Goal: Task Accomplishment & Management: Manage account settings

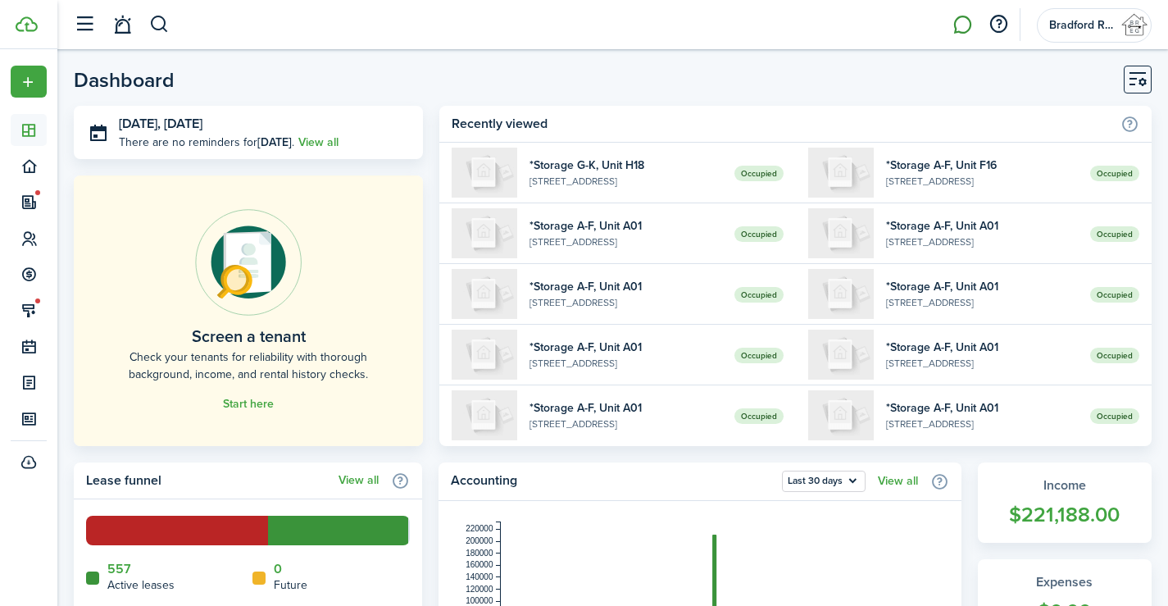
click at [962, 23] on link at bounding box center [961, 25] width 31 height 42
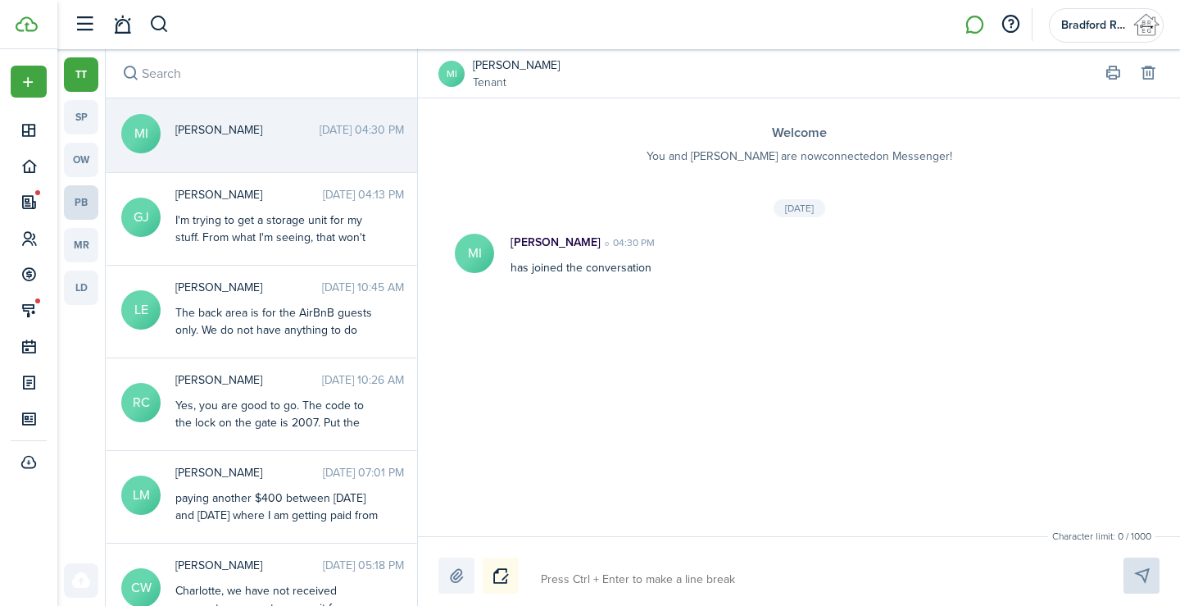
click at [87, 207] on link "pb" at bounding box center [81, 202] width 34 height 34
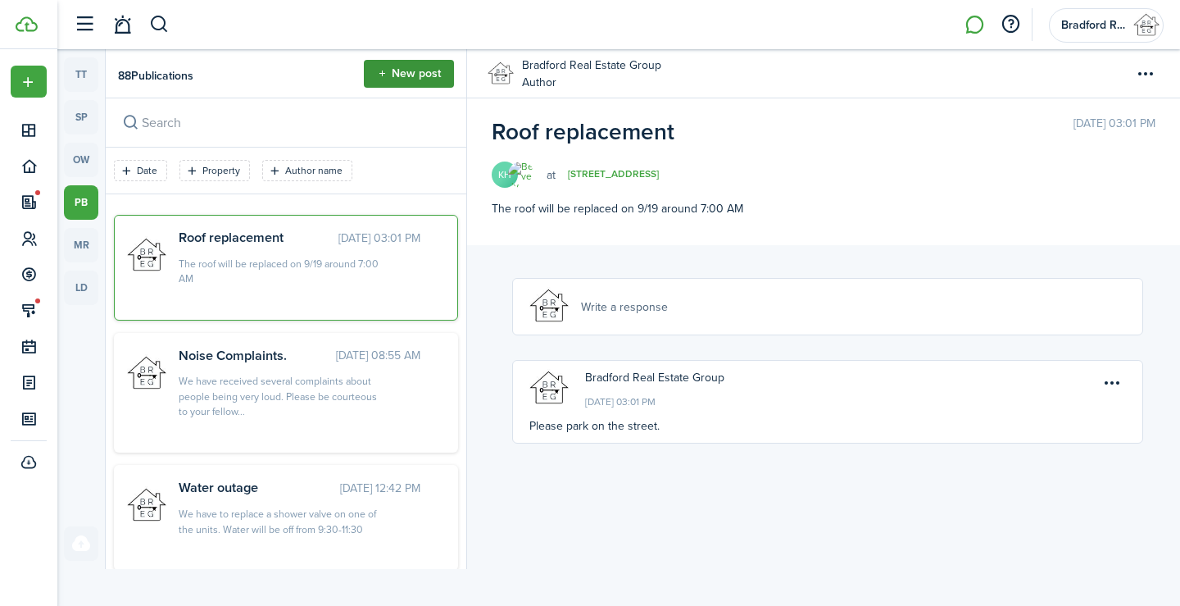
click at [406, 79] on button "New post" at bounding box center [409, 74] width 90 height 28
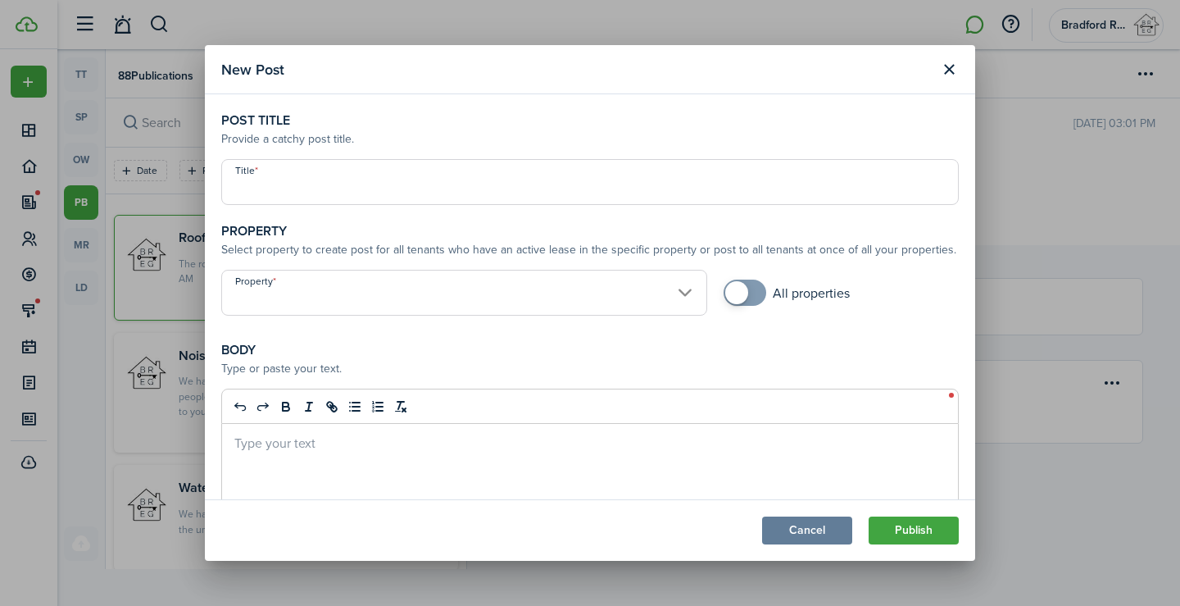
click at [347, 191] on input "Title" at bounding box center [590, 182] width 738 height 46
click at [350, 311] on input "Property" at bounding box center [464, 293] width 486 height 46
type input "Flushable wipe"
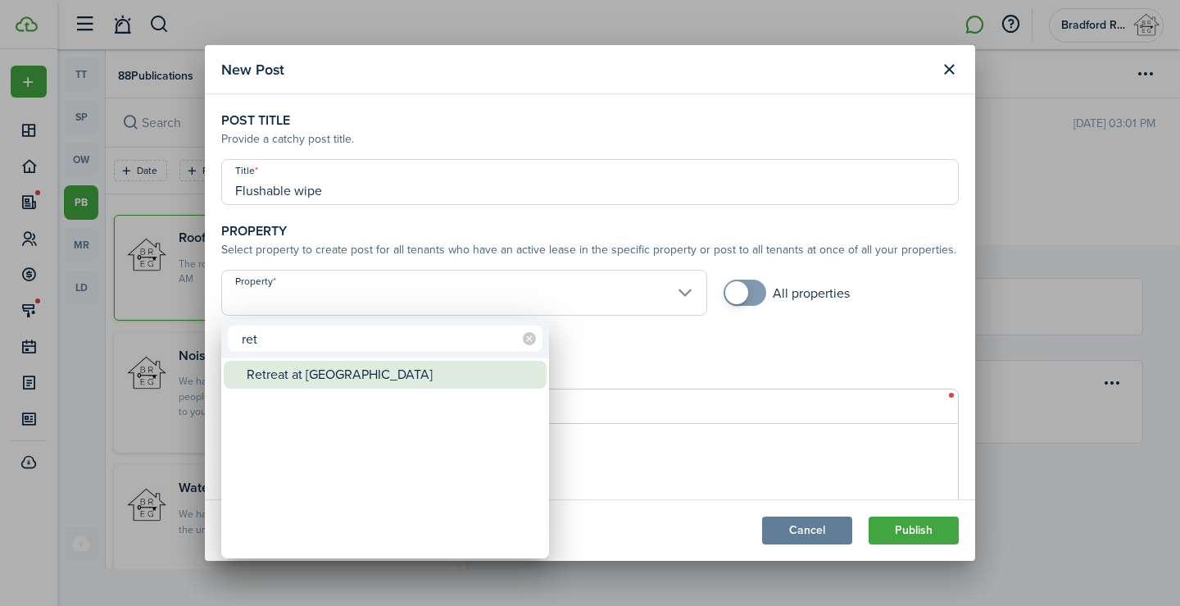
type input "ret"
click at [318, 370] on div "Retreat at [GEOGRAPHIC_DATA]" at bounding box center [392, 375] width 290 height 28
type input "Retreat at [GEOGRAPHIC_DATA]"
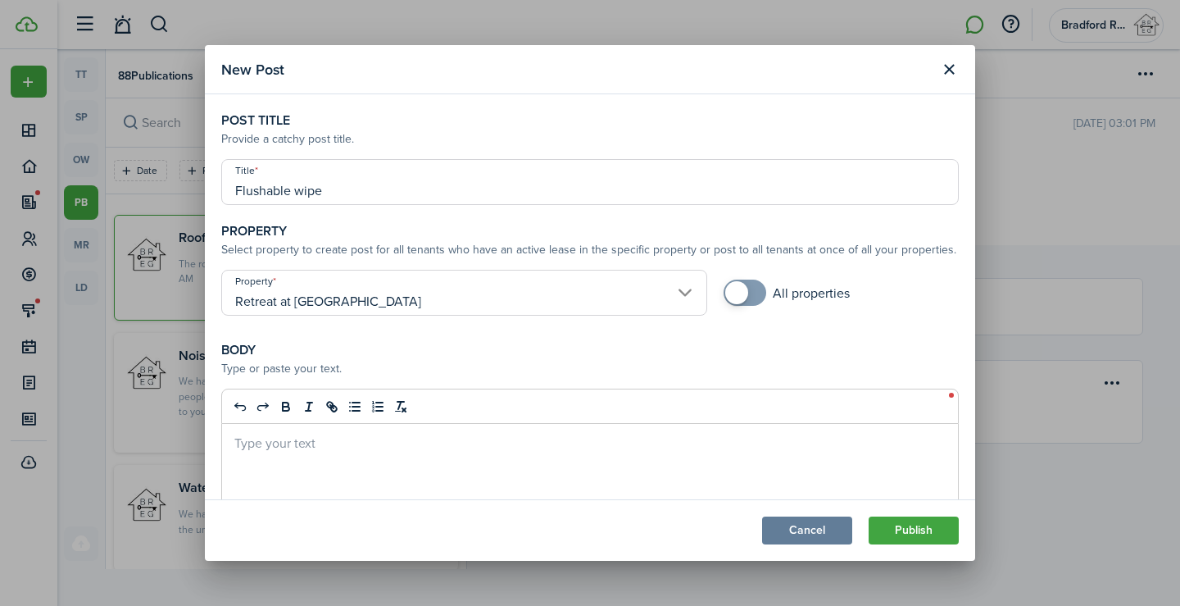
click at [616, 361] on modal-body "Post title Provide a catchy post title. Title Flushable wipe Property Select pr…" at bounding box center [590, 296] width 770 height 404
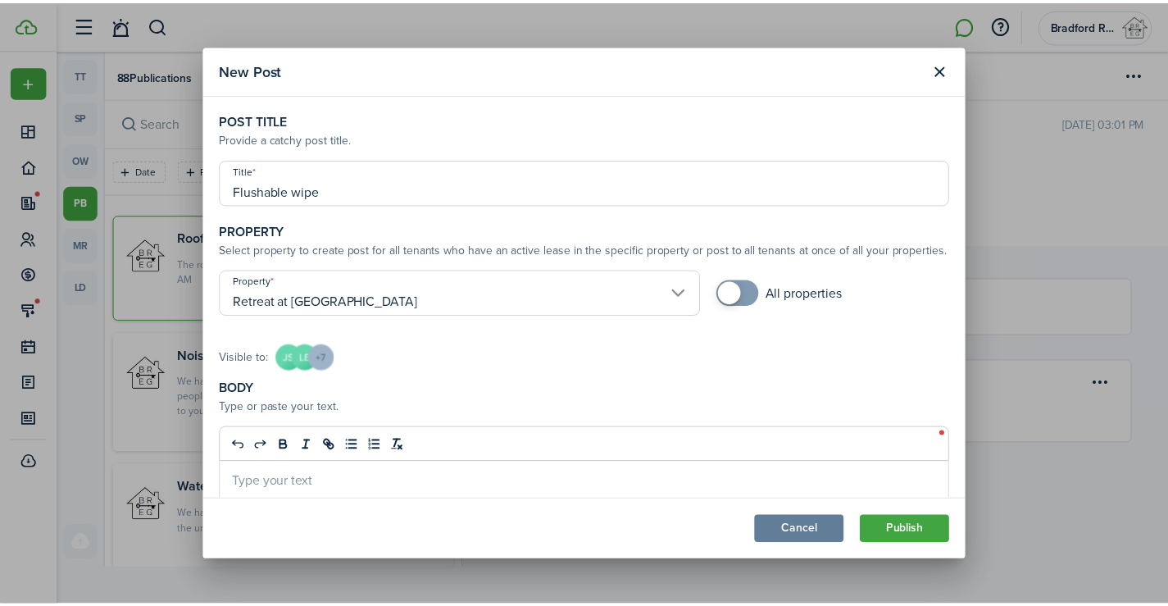
scroll to position [82, 0]
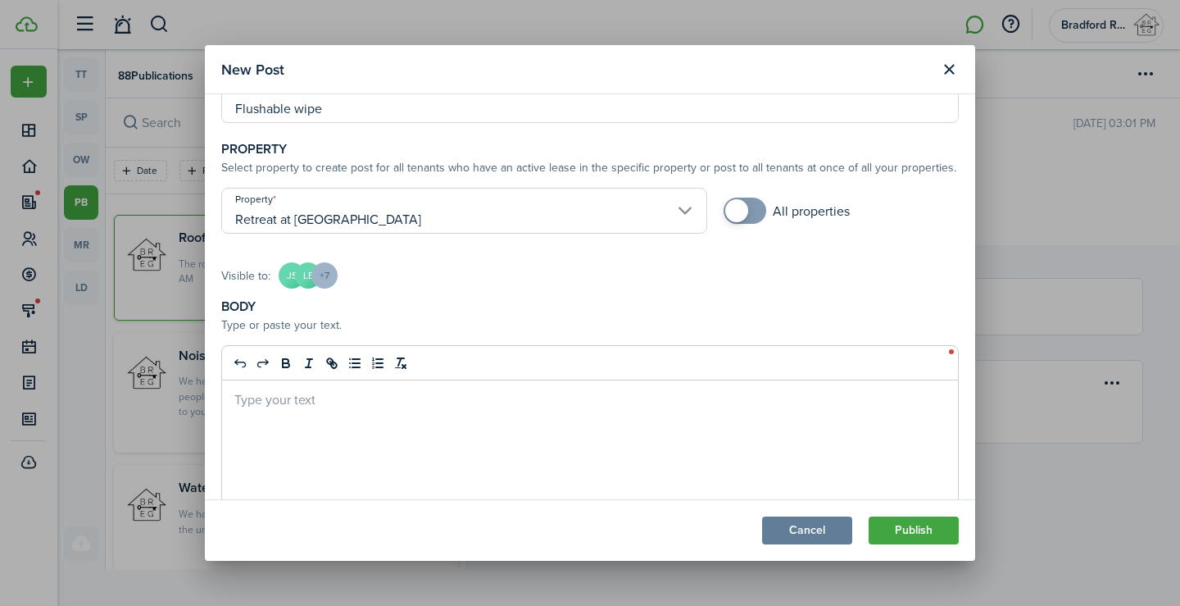
click at [351, 416] on div at bounding box center [590, 441] width 736 height 123
drag, startPoint x: 345, startPoint y: 112, endPoint x: 186, endPoint y: 114, distance: 159.0
click at [186, 114] on div "New Post Post title Provide a catchy post title. Title Flushable wipe Property …" at bounding box center [590, 303] width 1180 height 606
type input "Sewer line"
click at [346, 412] on div "The" at bounding box center [590, 441] width 736 height 123
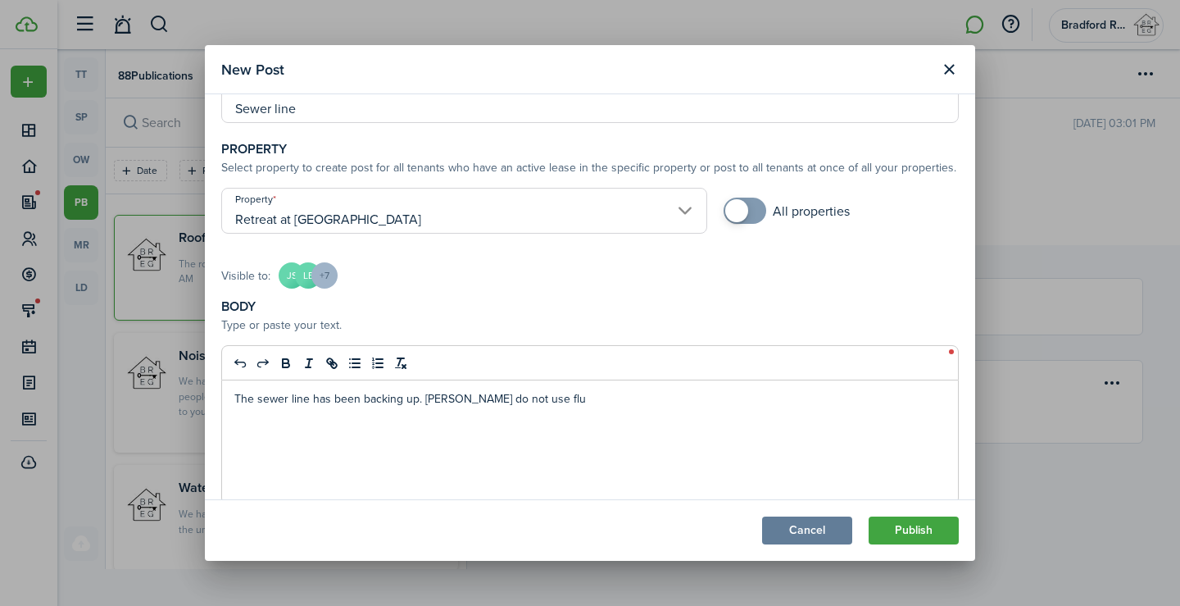
click at [621, 427] on div "The sewer line has been backing up. [PERSON_NAME] do not use flu" at bounding box center [590, 441] width 736 height 123
click at [724, 396] on p "The sewer line has been backing up. [PERSON_NAME] do not use flushable wipes. T…" at bounding box center [589, 398] width 711 height 17
click at [899, 524] on button "Publish" at bounding box center [914, 530] width 90 height 28
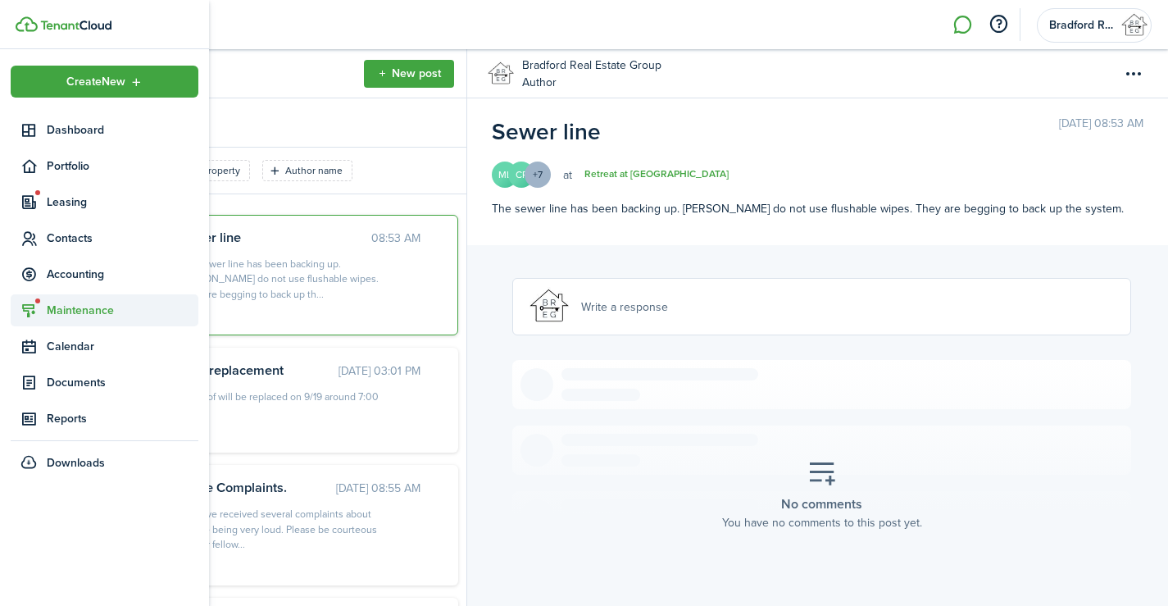
click at [85, 311] on span "Maintenance" at bounding box center [123, 310] width 152 height 17
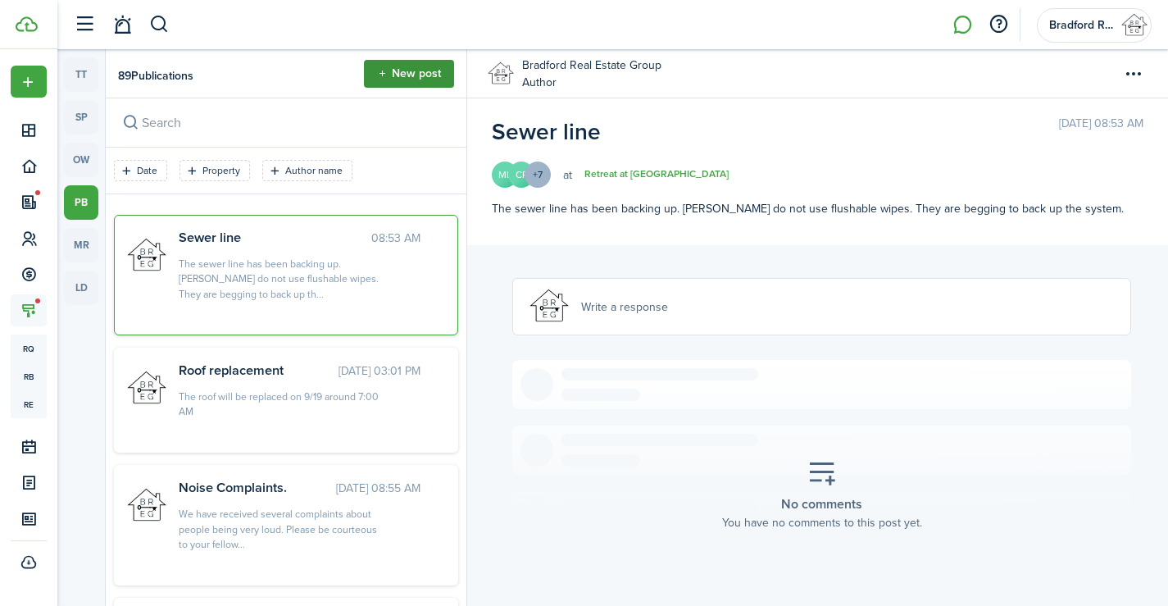
click at [414, 79] on button "New post" at bounding box center [409, 74] width 90 height 28
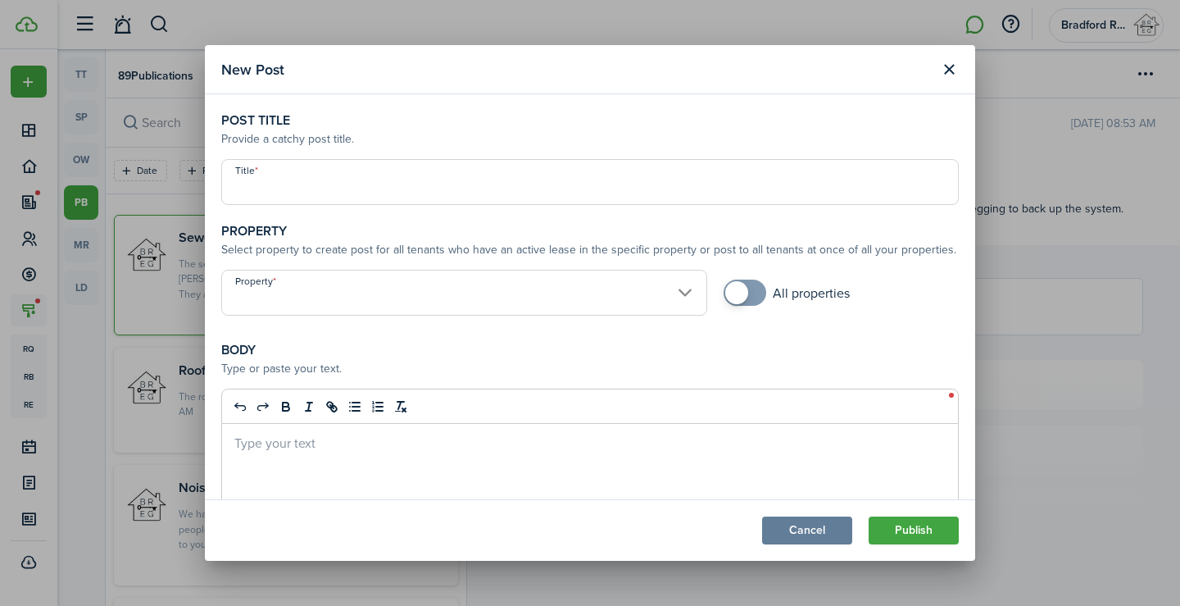
click at [347, 185] on input "Title" at bounding box center [590, 182] width 738 height 46
click at [956, 64] on button "Close modal" at bounding box center [949, 70] width 28 height 28
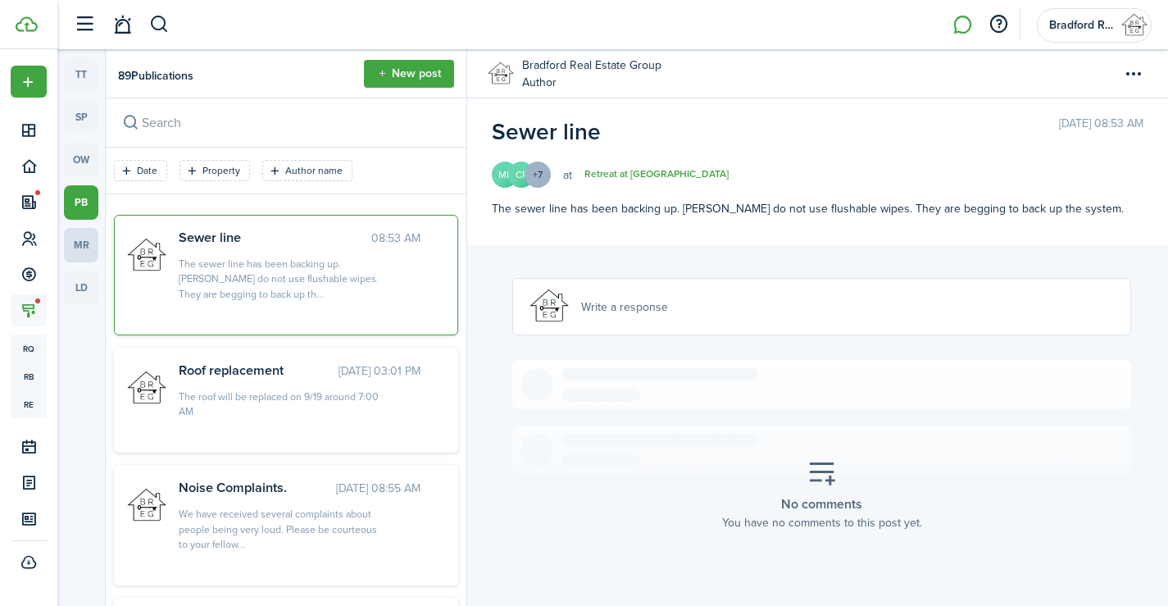
click at [93, 247] on link "mr" at bounding box center [81, 245] width 34 height 34
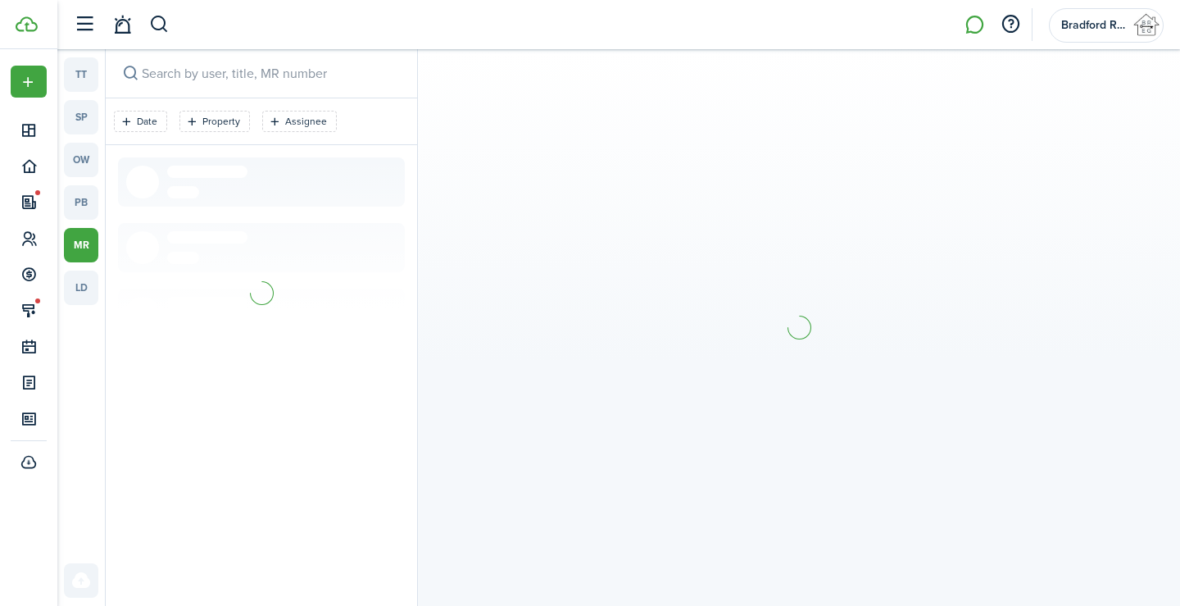
click at [1132, 113] on section at bounding box center [799, 327] width 762 height 556
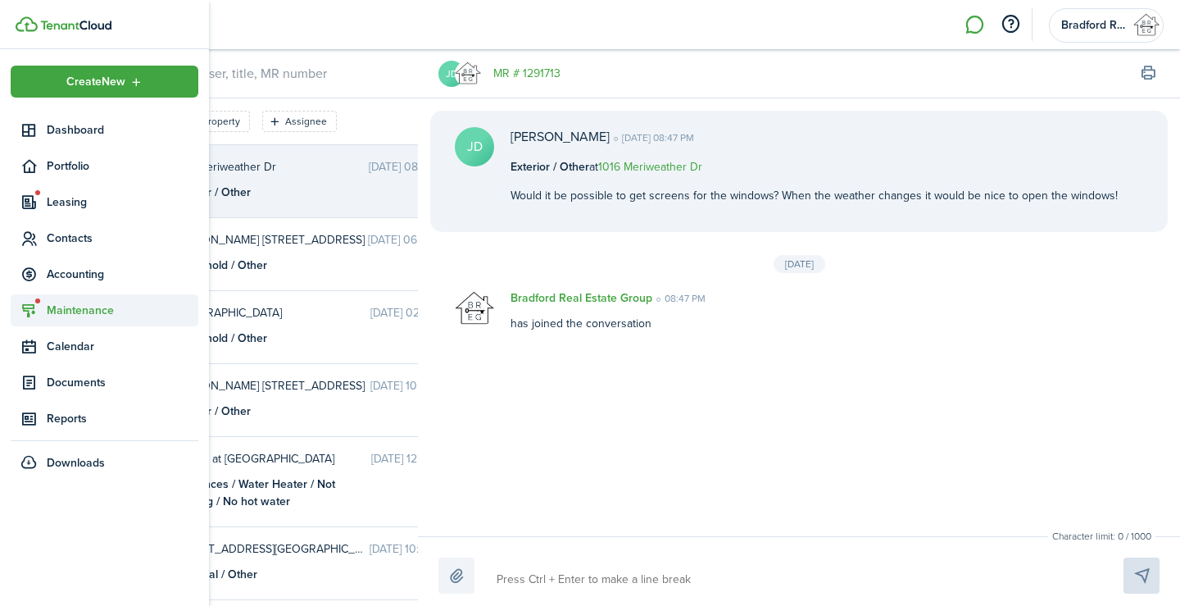
click at [58, 315] on span "Maintenance" at bounding box center [123, 310] width 152 height 17
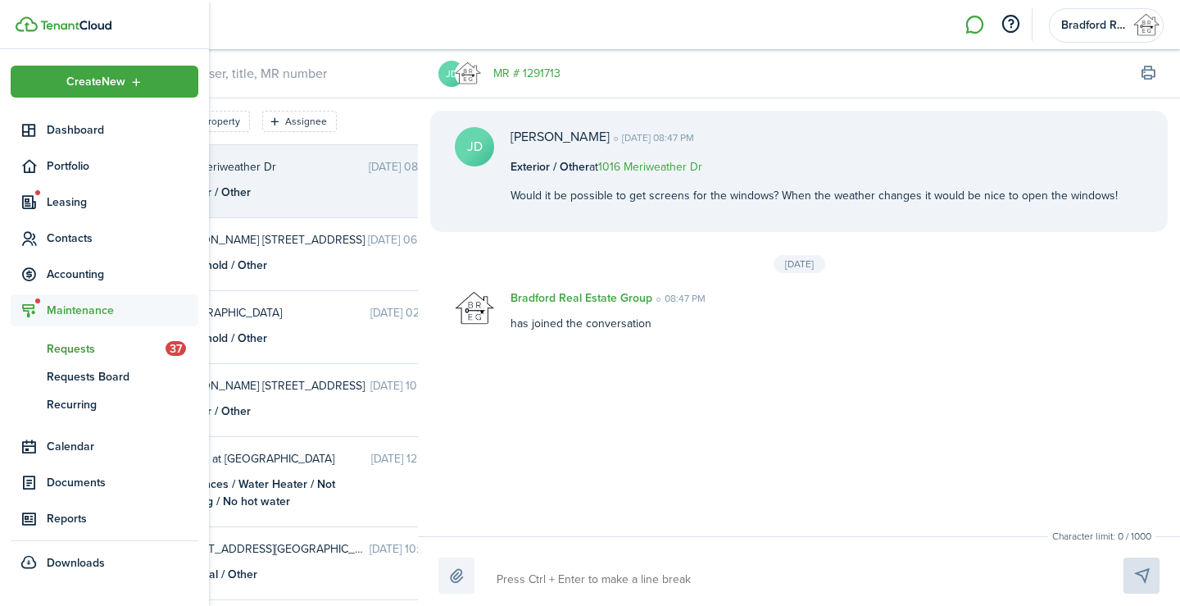
click at [43, 346] on span "rq" at bounding box center [29, 348] width 36 height 28
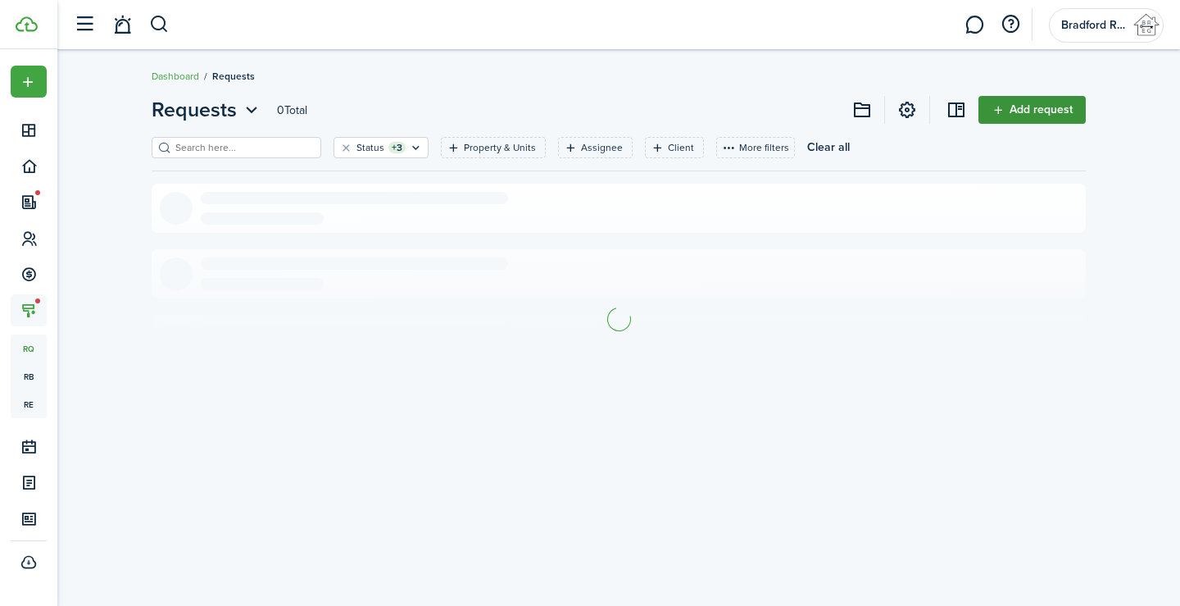
click at [1043, 111] on link "Add request" at bounding box center [1031, 110] width 107 height 28
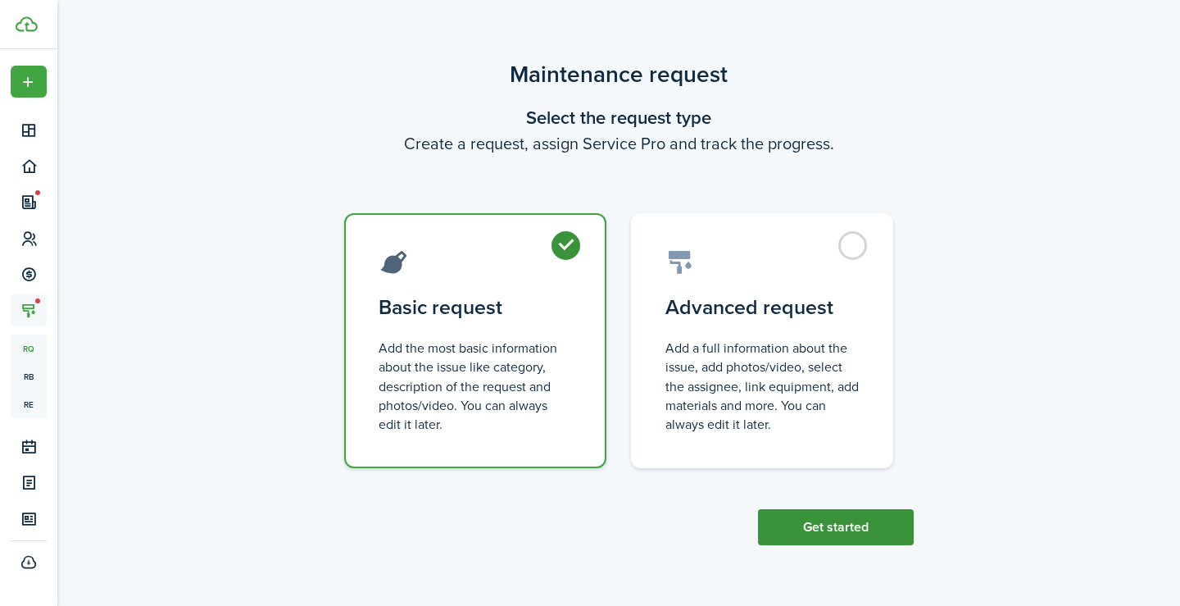
click at [828, 520] on button "Get started" at bounding box center [836, 527] width 156 height 36
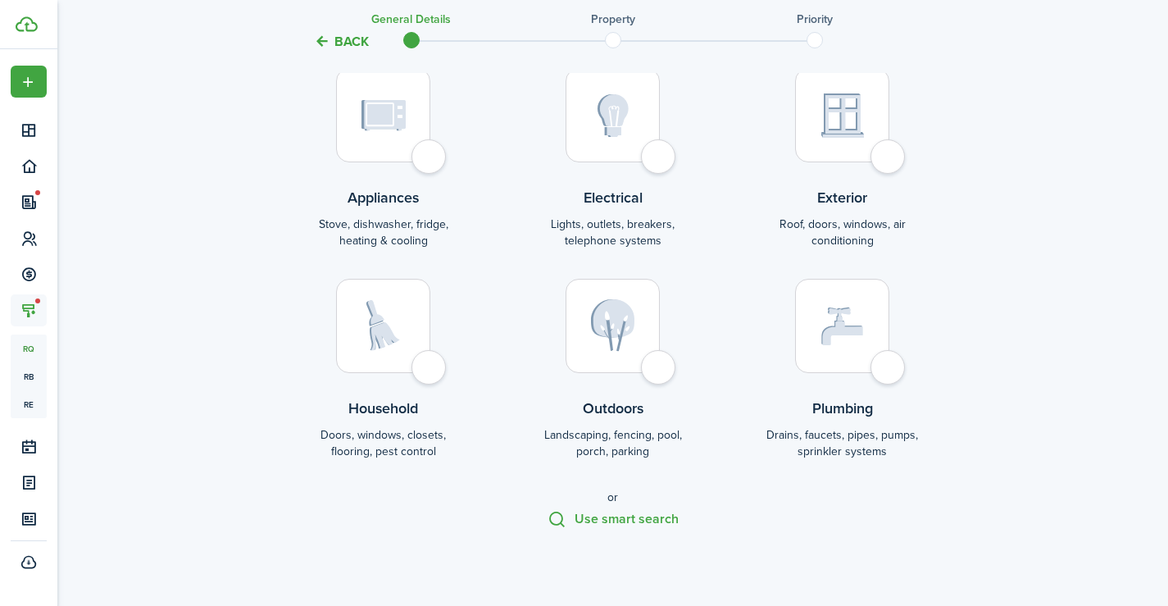
click at [798, 340] on div at bounding box center [842, 326] width 94 height 94
radio input "true"
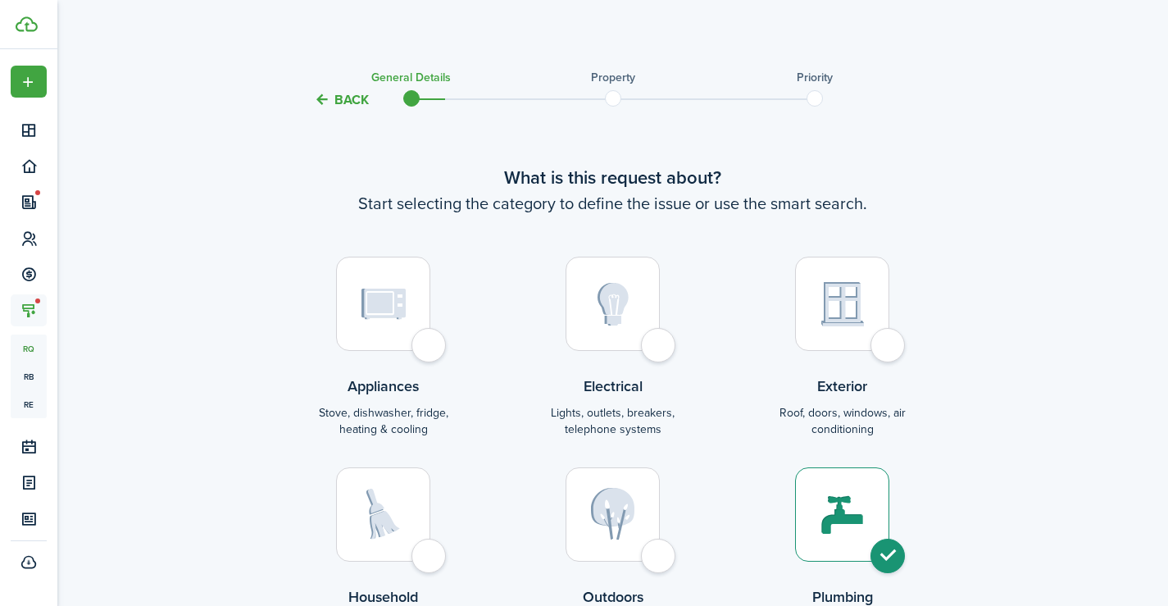
click at [349, 537] on div at bounding box center [383, 514] width 94 height 94
radio input "true"
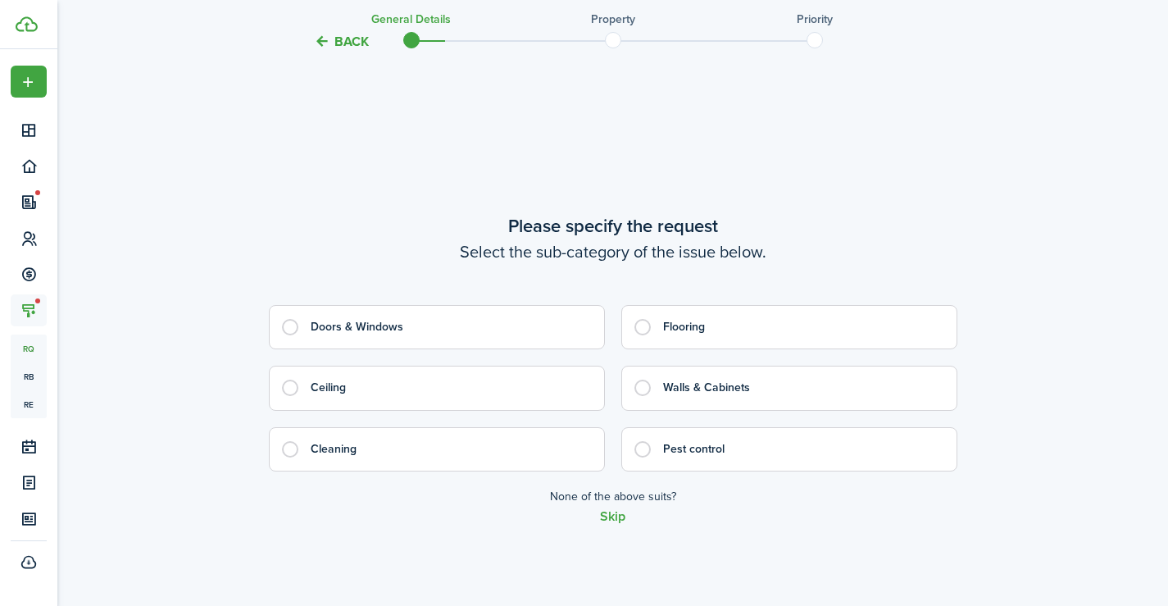
click at [620, 511] on button "Skip" at bounding box center [612, 516] width 25 height 15
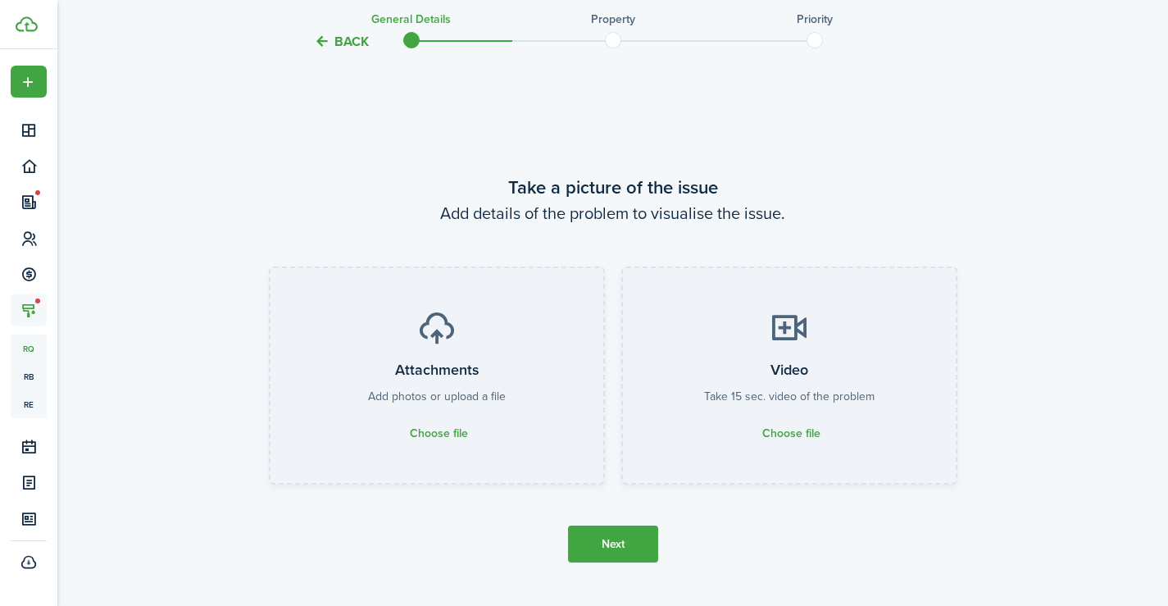
click at [624, 542] on button "Next" at bounding box center [613, 543] width 90 height 37
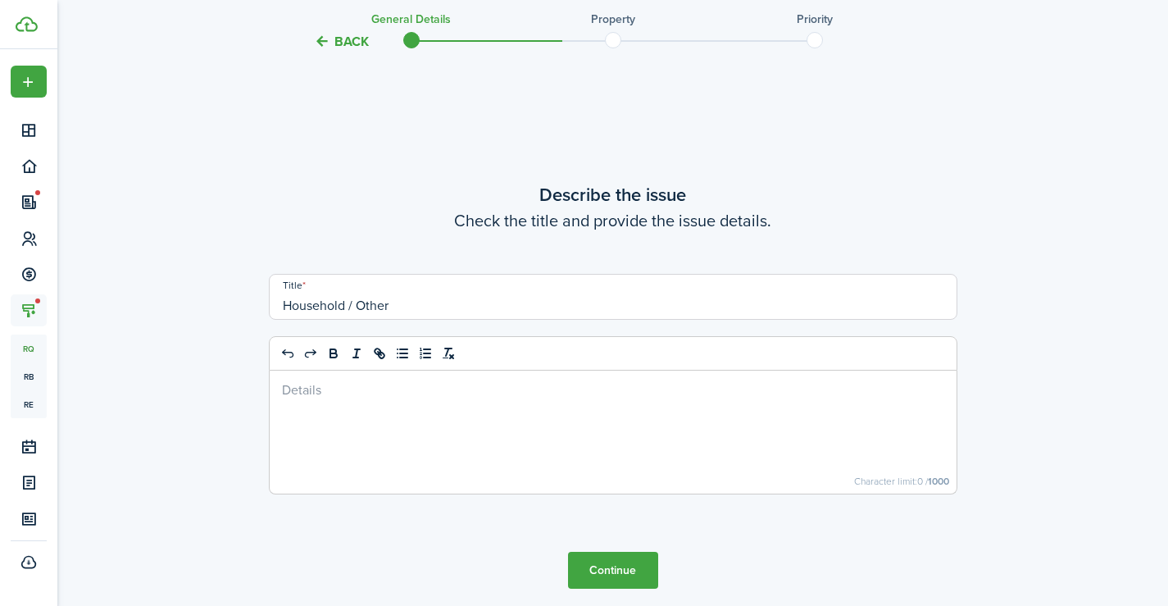
scroll to position [1895, 0]
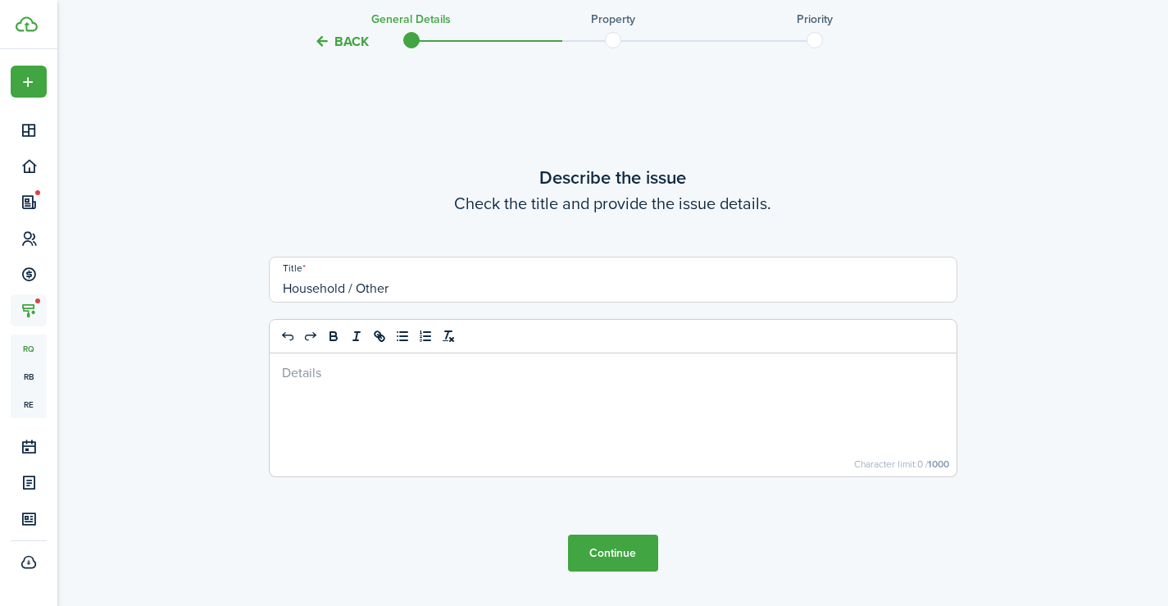
click at [515, 415] on div at bounding box center [613, 414] width 687 height 123
click at [632, 562] on button "Continue" at bounding box center [613, 552] width 90 height 37
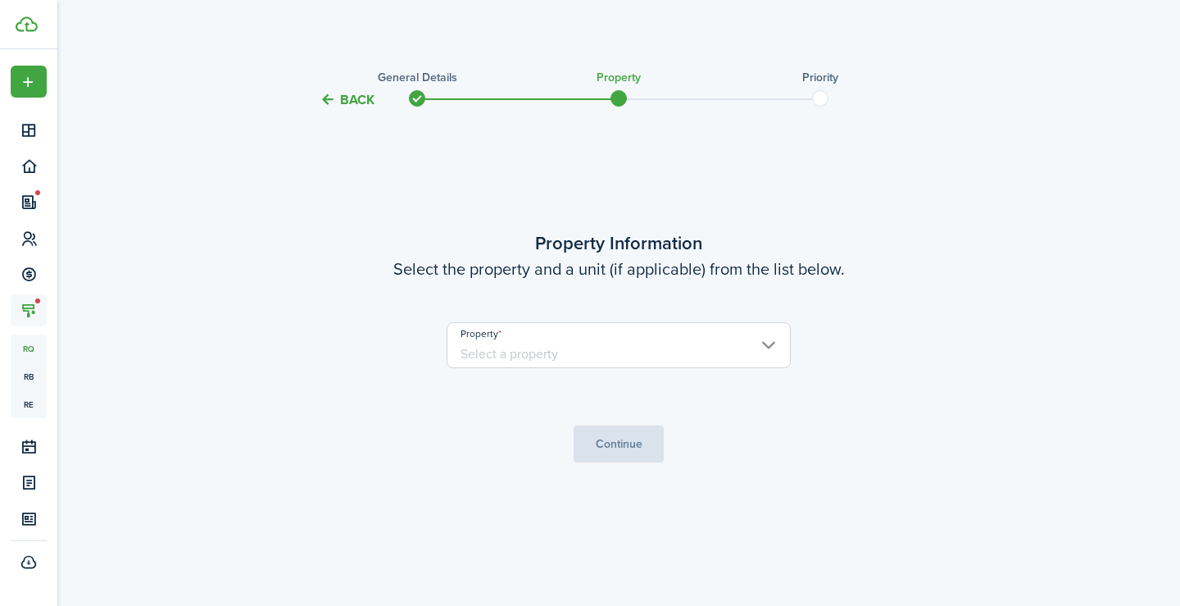
click at [638, 355] on input "Property" at bounding box center [619, 345] width 344 height 46
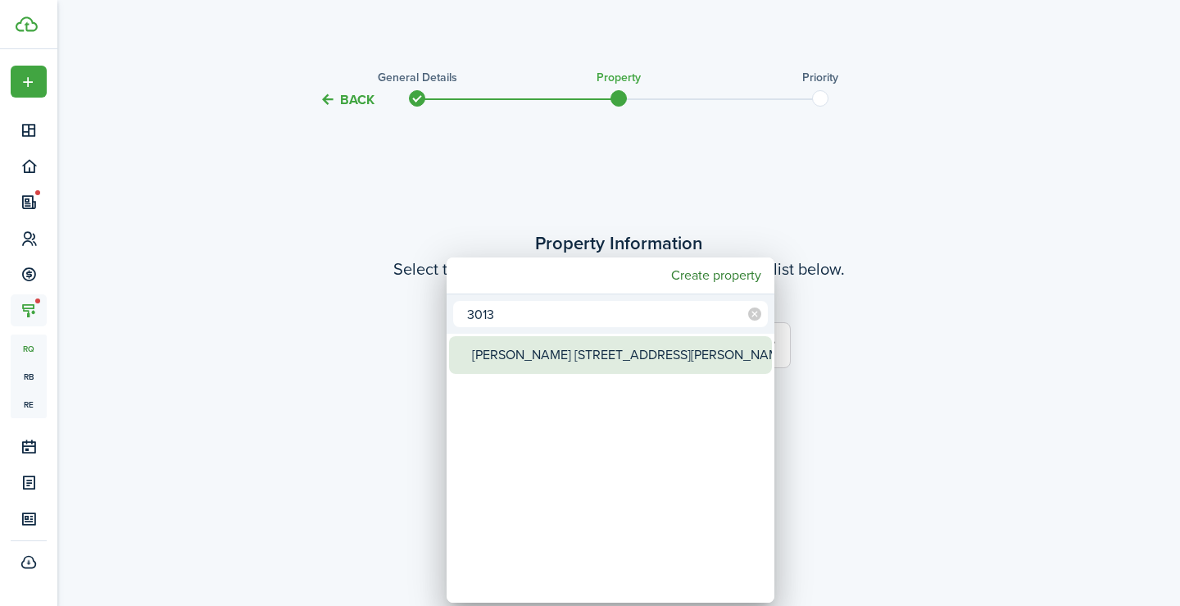
type input "3013"
click at [520, 358] on div "[PERSON_NAME] [STREET_ADDRESS][PERSON_NAME]" at bounding box center [617, 355] width 290 height 38
type input "[PERSON_NAME] [STREET_ADDRESS][PERSON_NAME]"
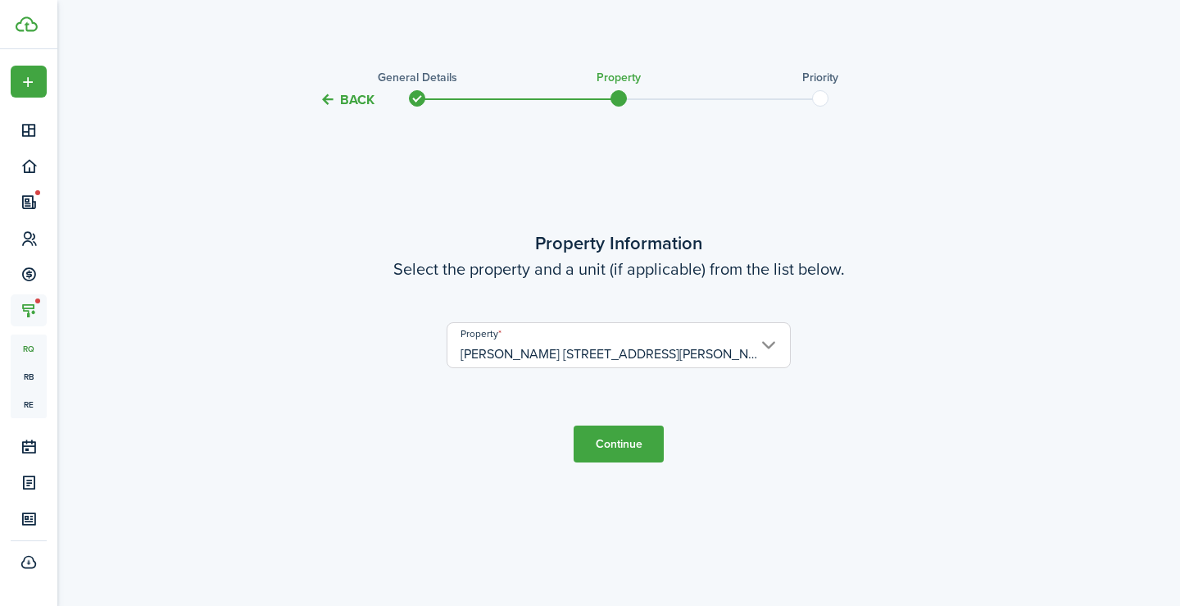
click at [620, 437] on button "Continue" at bounding box center [619, 443] width 90 height 37
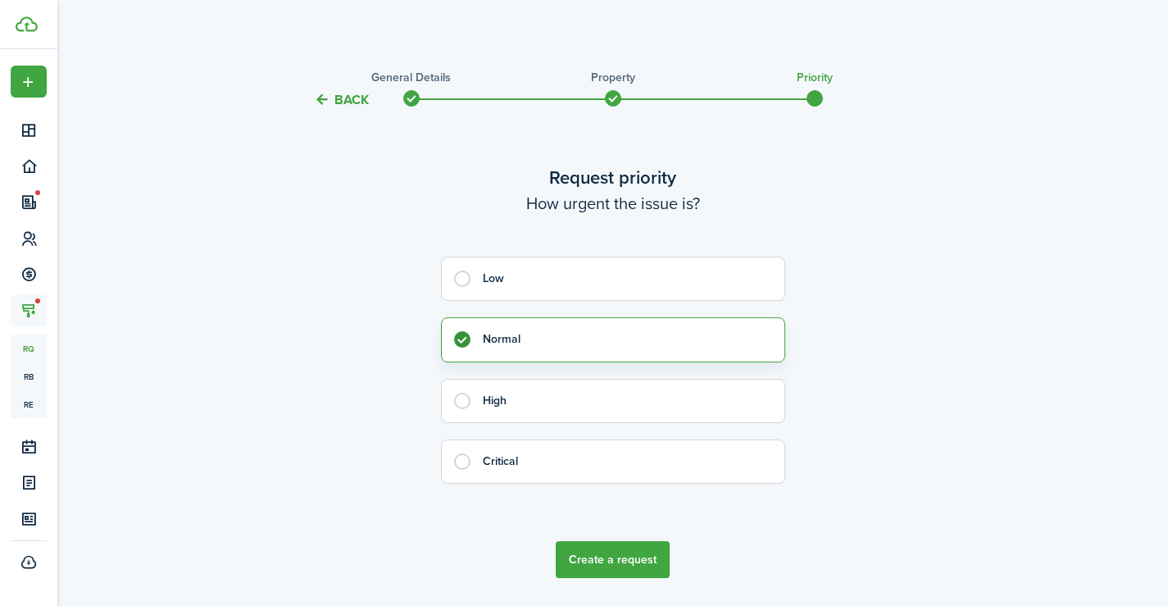
click at [620, 547] on button "Create a request" at bounding box center [613, 559] width 114 height 37
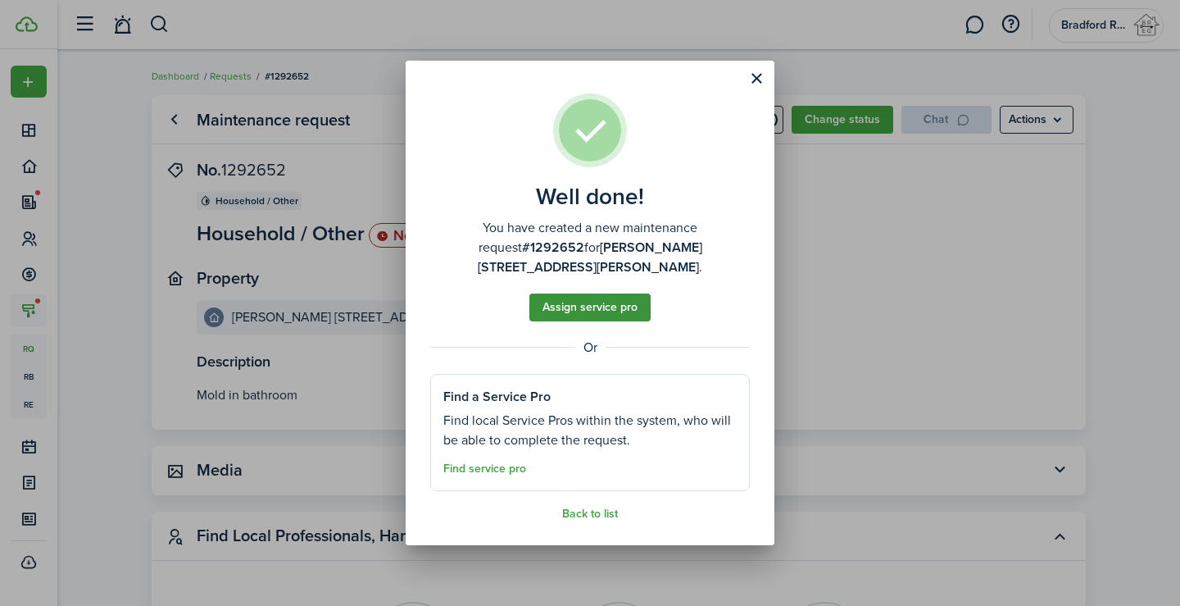
click at [574, 293] on button "Assign service pro" at bounding box center [589, 307] width 121 height 28
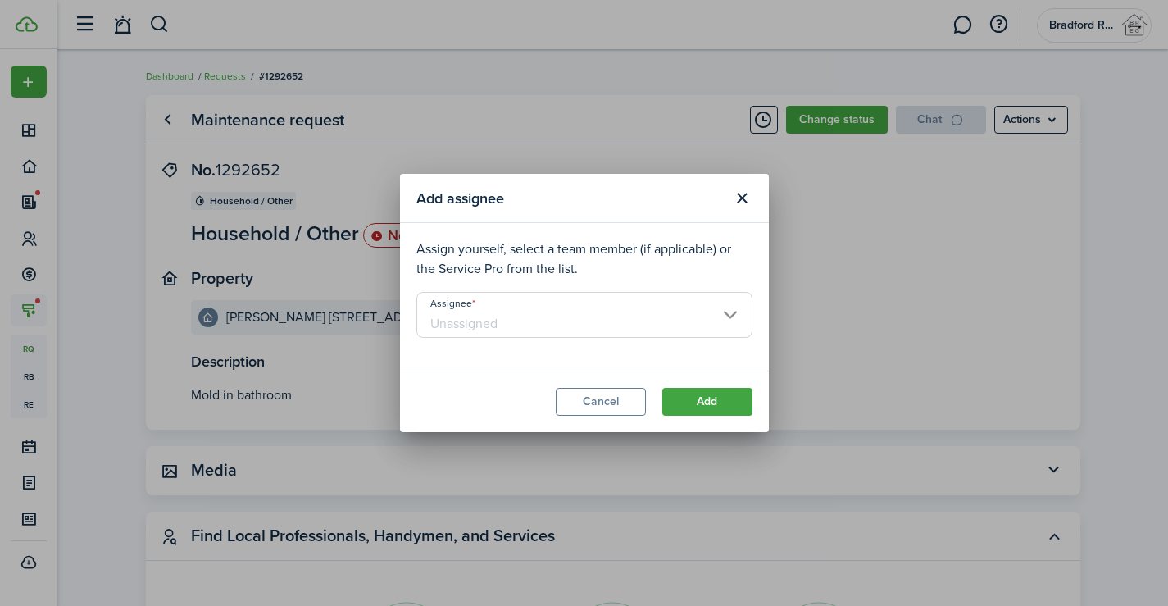
click at [606, 312] on input "Assignee" at bounding box center [584, 315] width 336 height 46
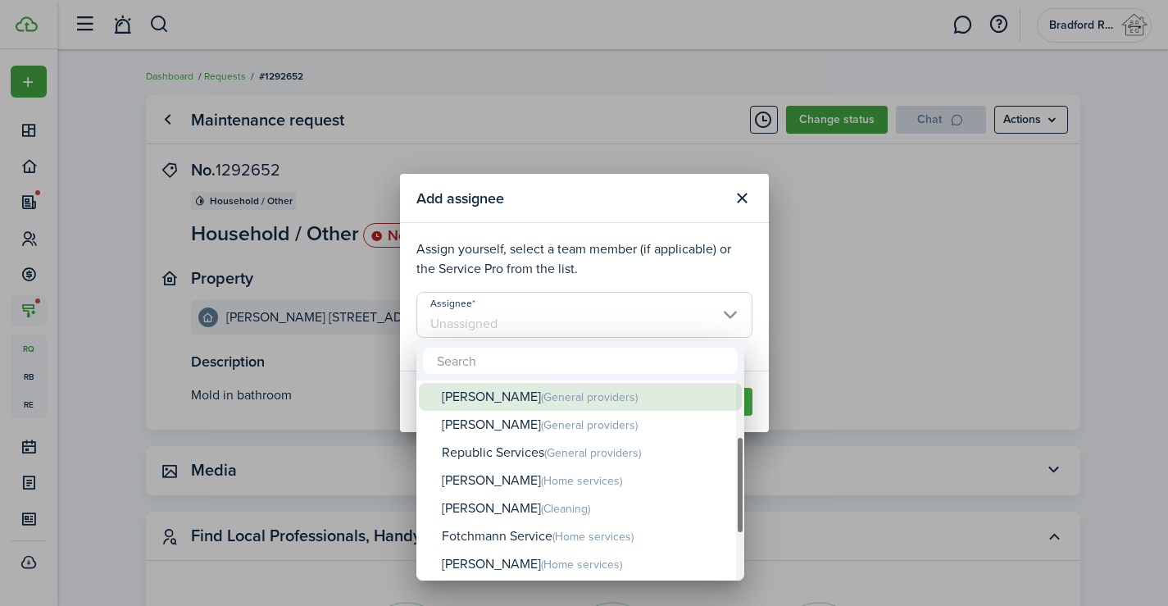
click at [506, 406] on div "[PERSON_NAME] (General providers)" at bounding box center [587, 397] width 290 height 29
type input "[PERSON_NAME]"
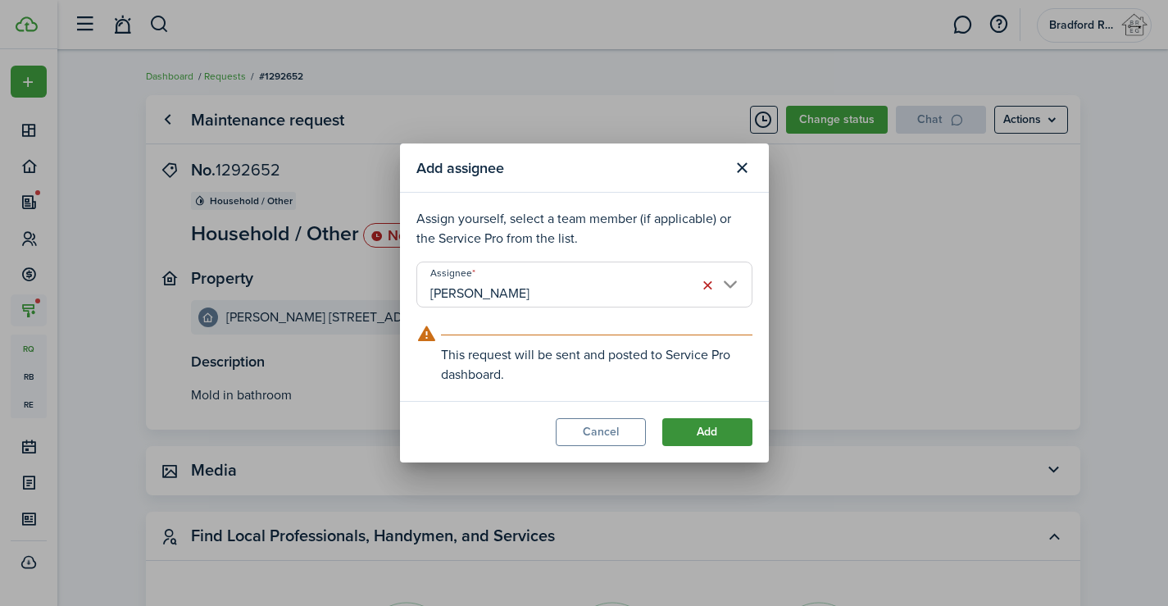
click at [710, 428] on button "Add" at bounding box center [707, 432] width 90 height 28
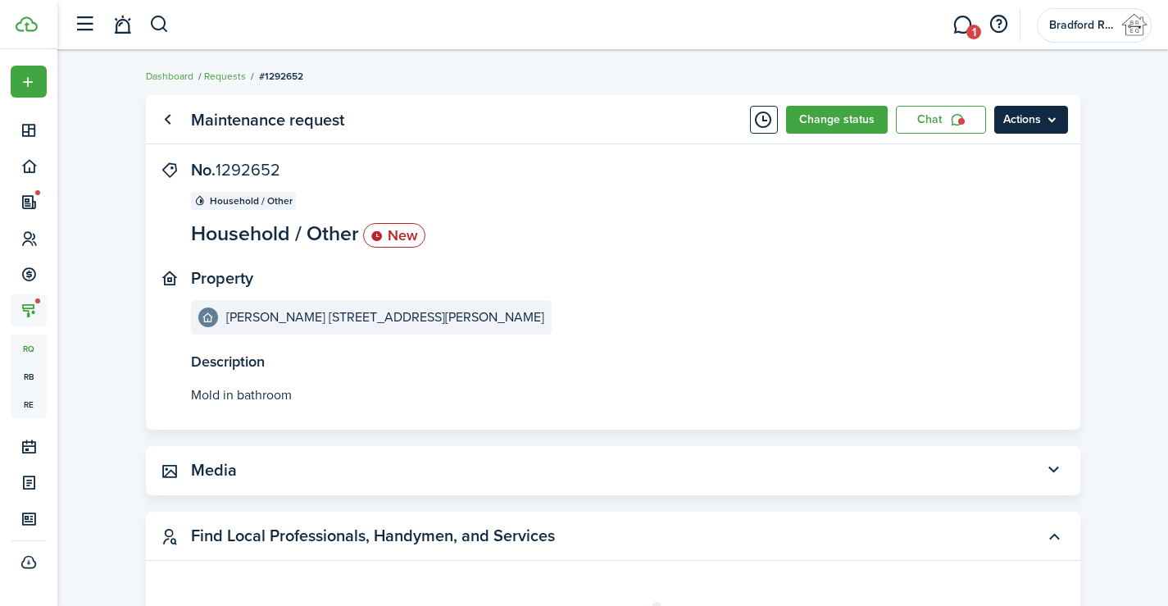
click at [1022, 125] on menu-btn "Actions" at bounding box center [1031, 120] width 74 height 28
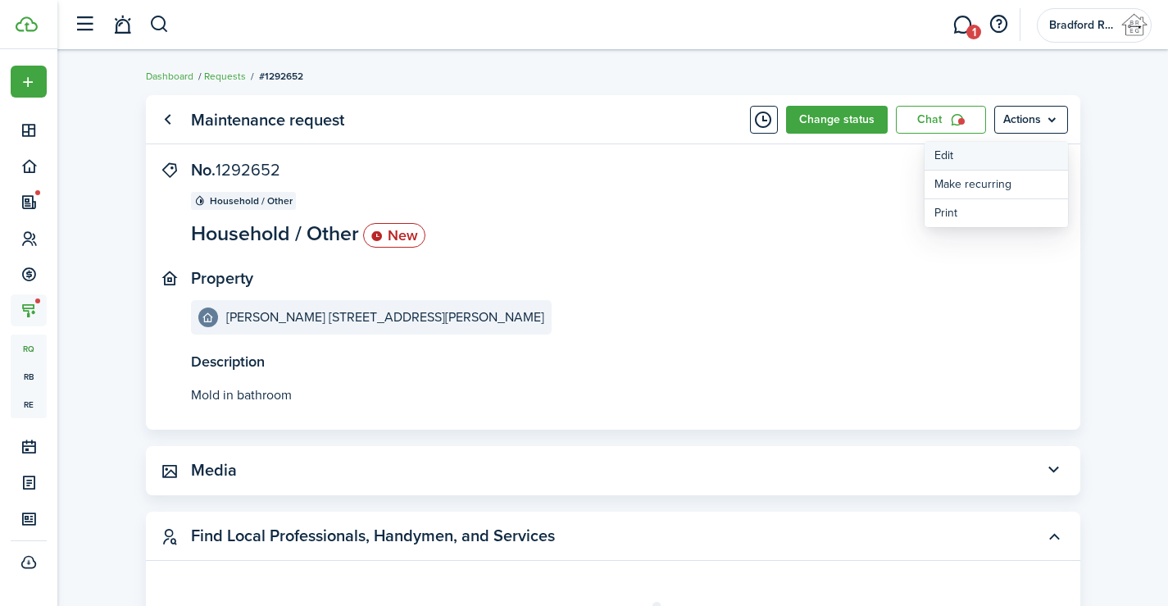
click at [956, 155] on link "Edit" at bounding box center [995, 156] width 143 height 28
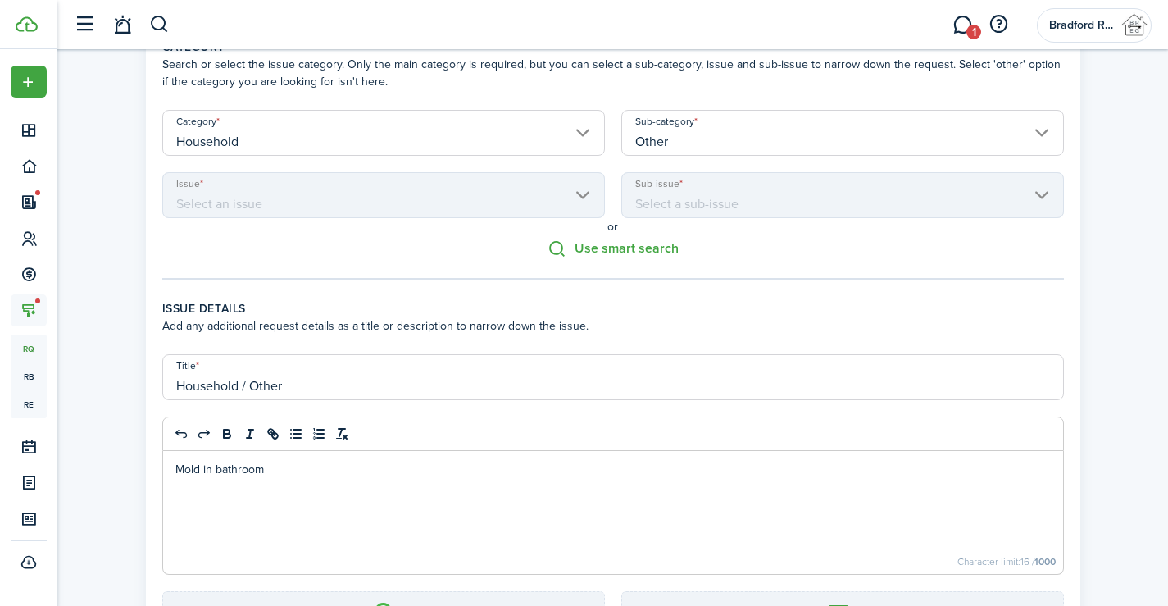
scroll to position [246, 0]
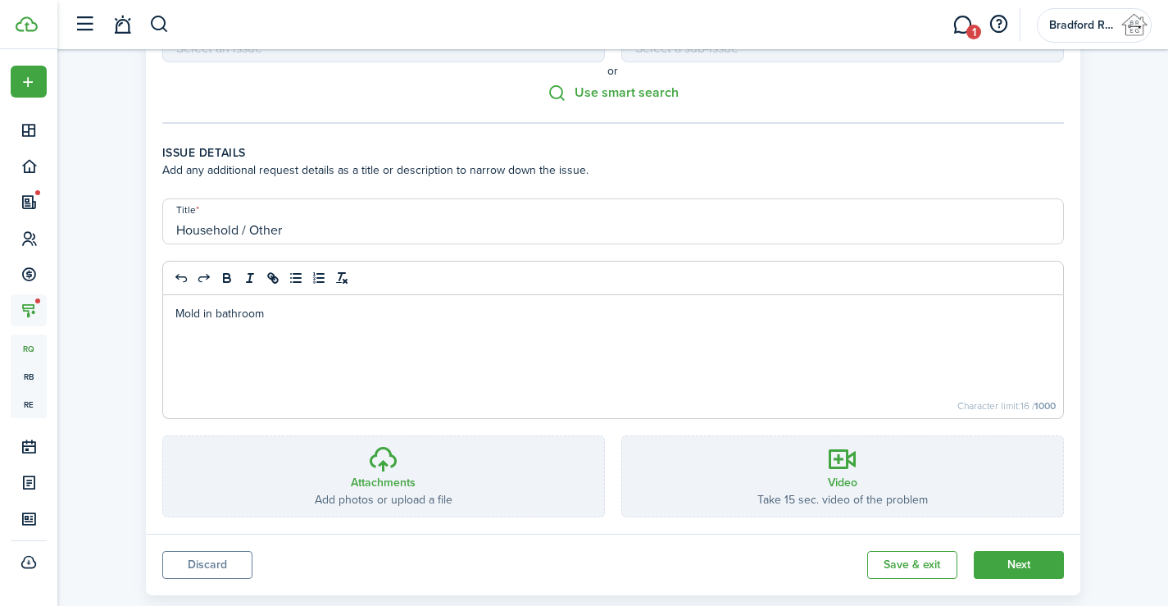
click at [310, 319] on p "Mold in bathroom" at bounding box center [612, 313] width 875 height 17
click at [1025, 566] on button "Next" at bounding box center [1019, 565] width 90 height 28
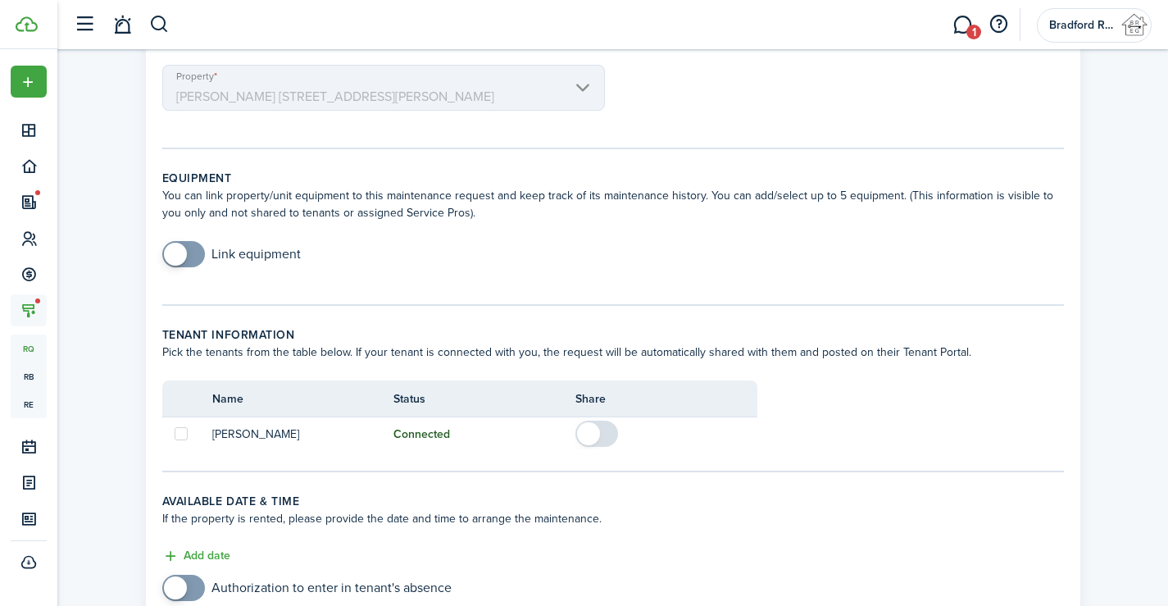
scroll to position [252, 0]
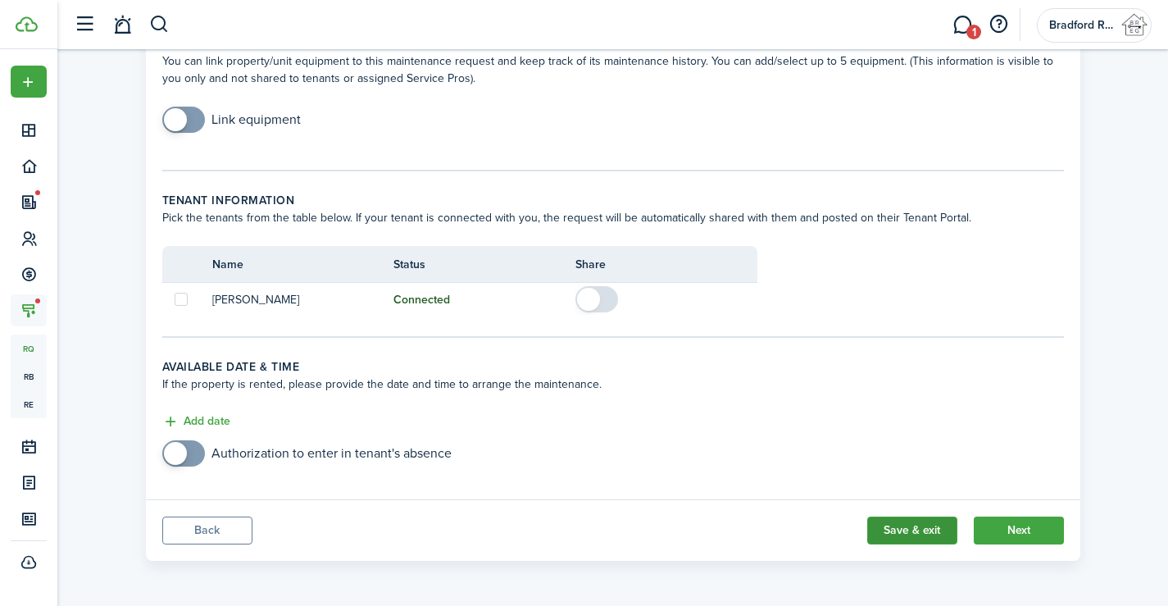
click at [908, 542] on button "Save & exit" at bounding box center [912, 530] width 90 height 28
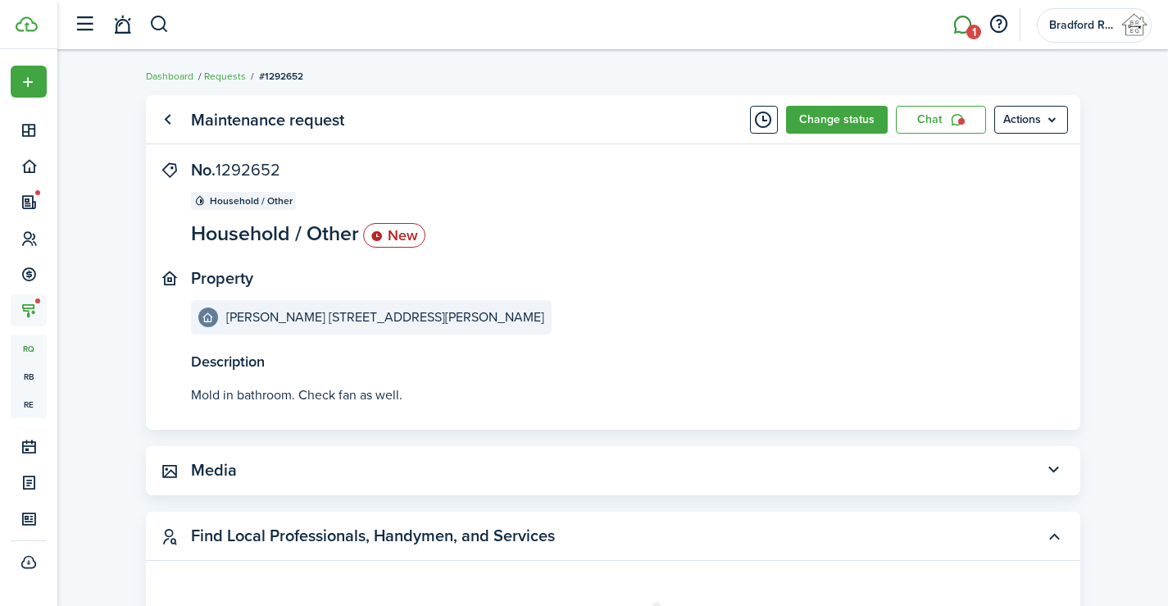
click at [963, 21] on link "1" at bounding box center [961, 25] width 31 height 42
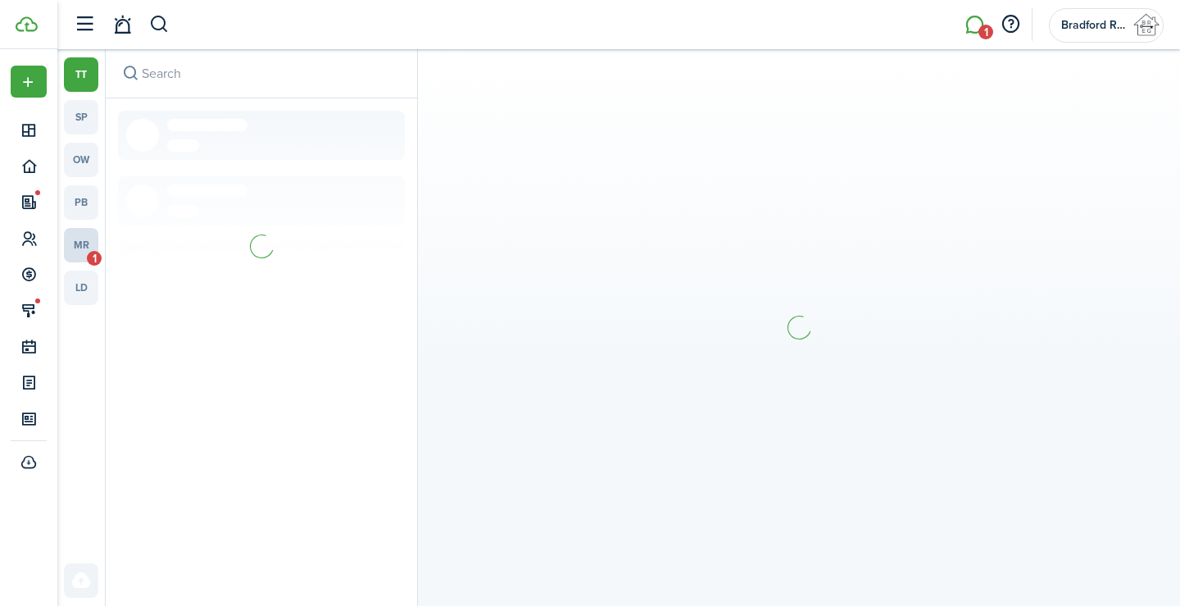
click at [88, 256] on span "1" at bounding box center [94, 258] width 15 height 15
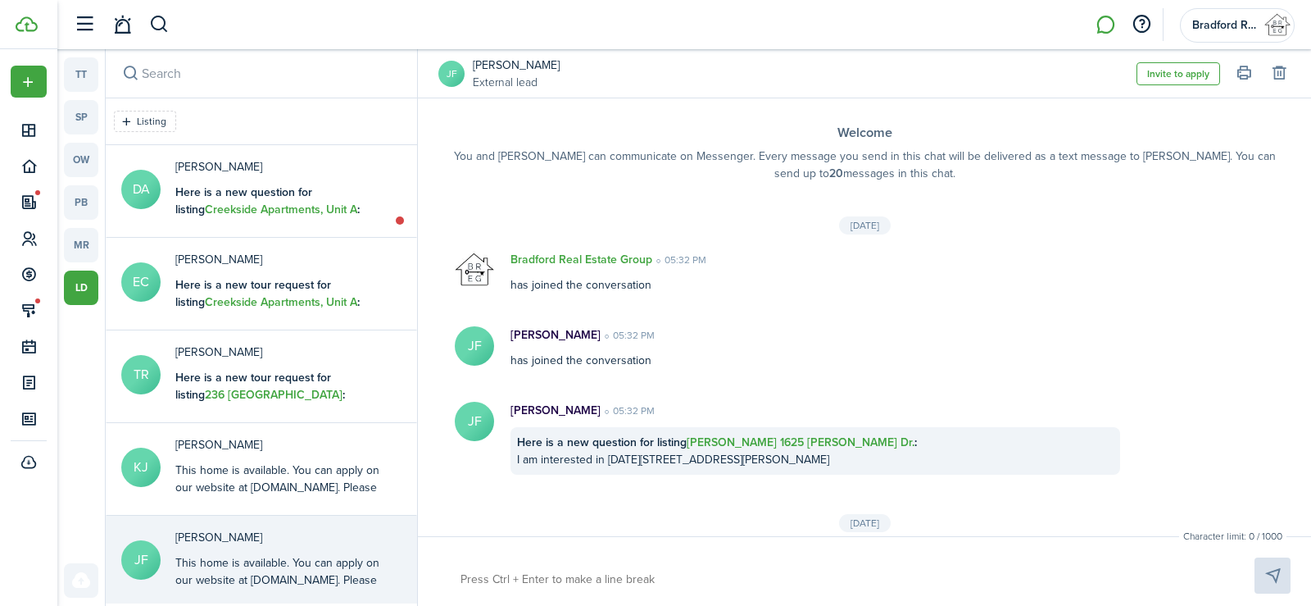
scroll to position [119, 0]
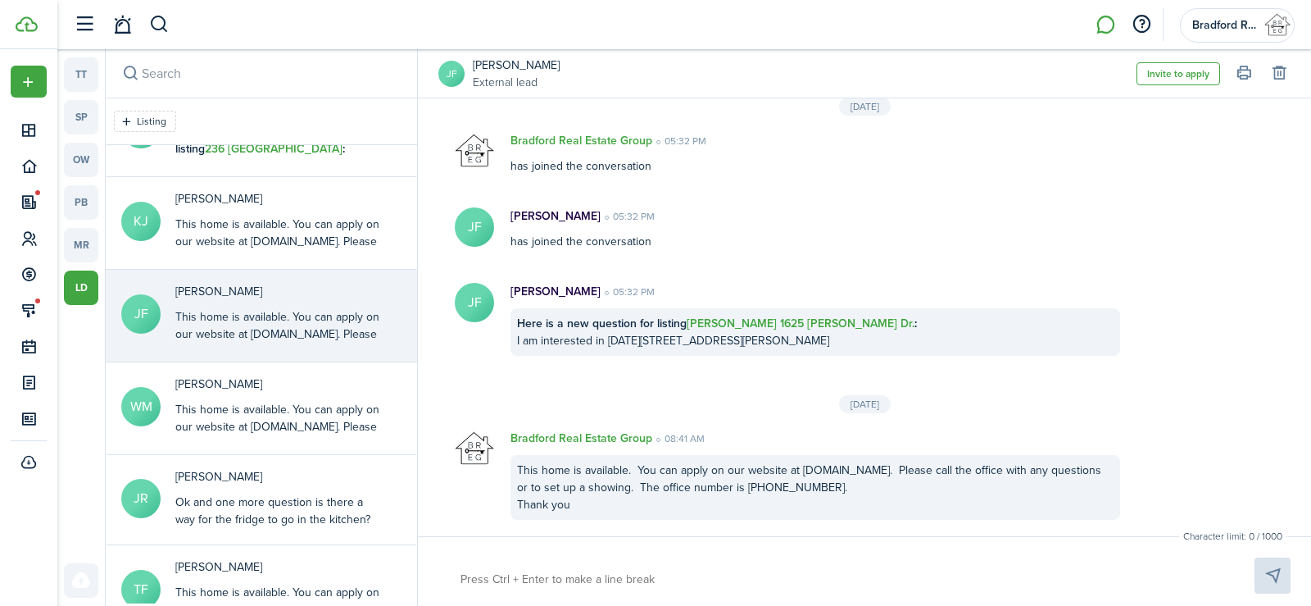
click at [282, 19] on header-wrapper "Bradford Real Estate Group" at bounding box center [680, 24] width 1229 height 49
click at [149, 20] on header-control-items at bounding box center [118, 25] width 104 height 42
click at [157, 20] on button "button" at bounding box center [159, 25] width 20 height 28
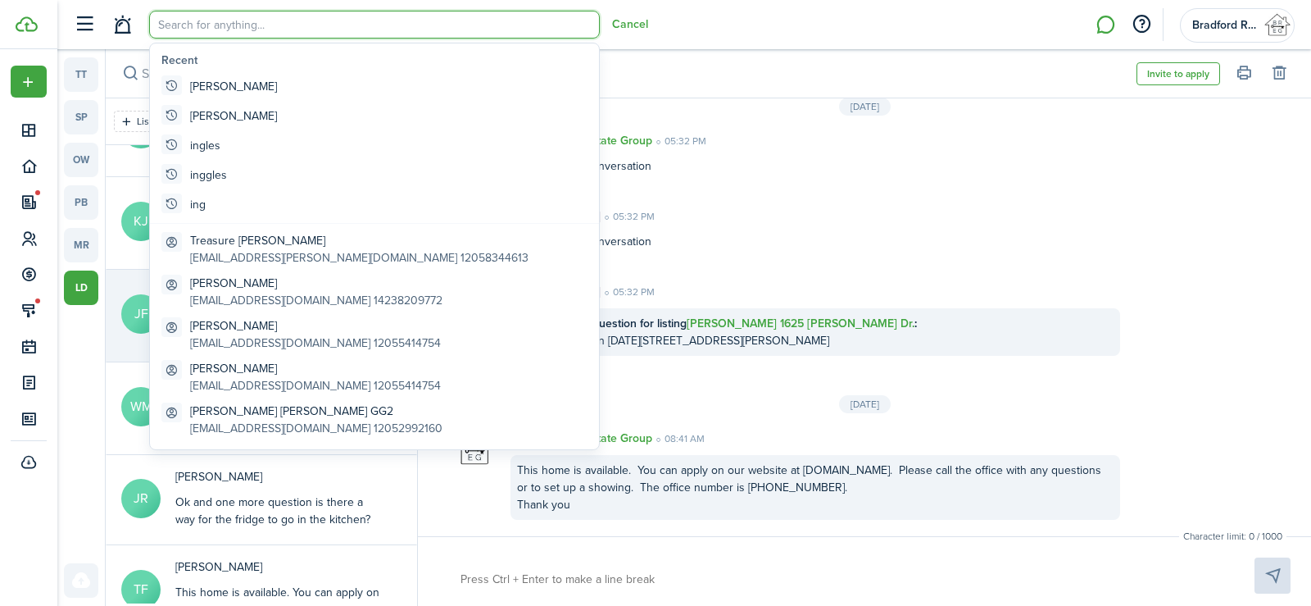
click at [181, 29] on input "search" at bounding box center [374, 25] width 451 height 28
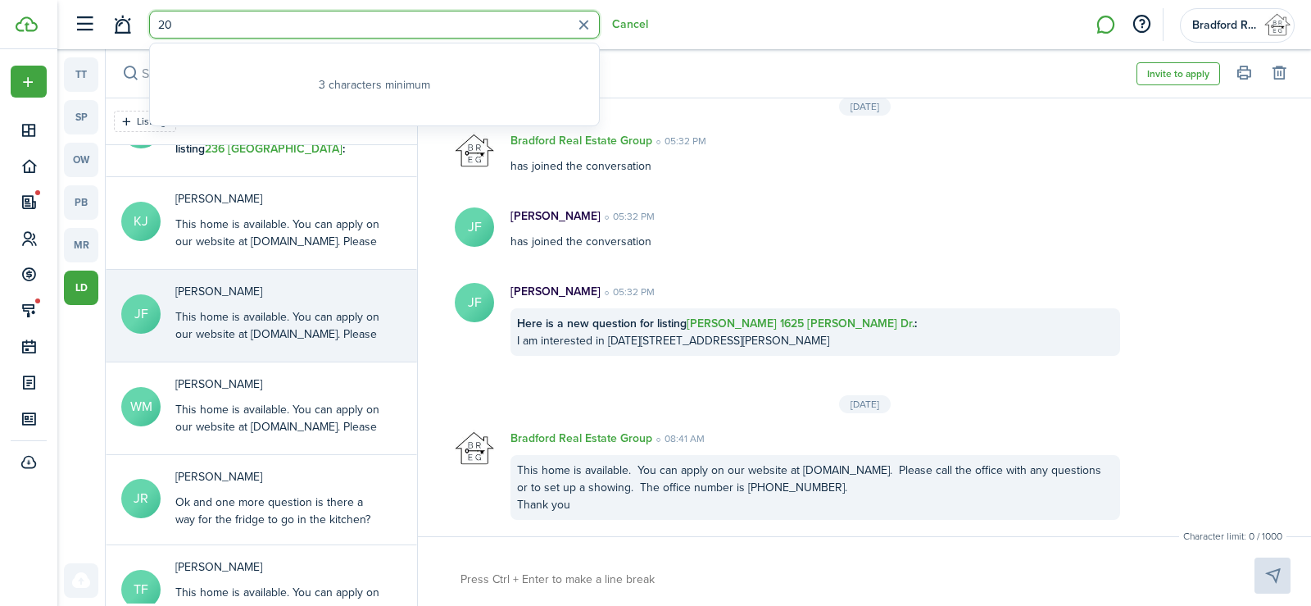
type input "2"
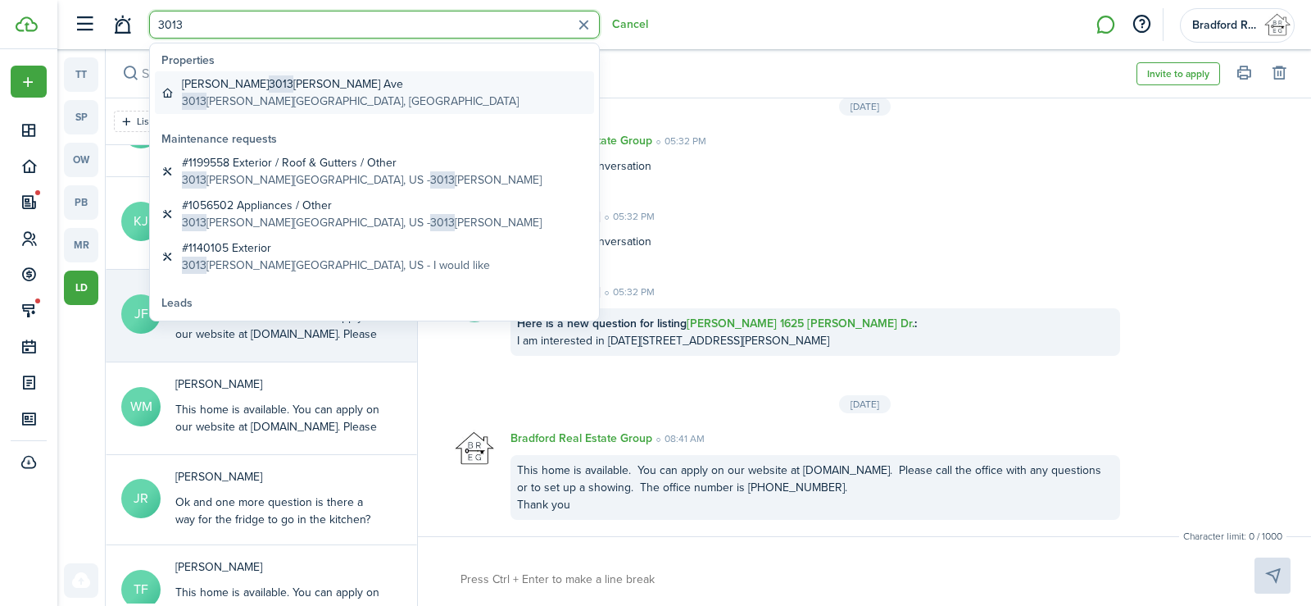
type input "3013"
click at [275, 88] on global-search-item-title "ANN 3013 Moore Ave" at bounding box center [350, 83] width 337 height 17
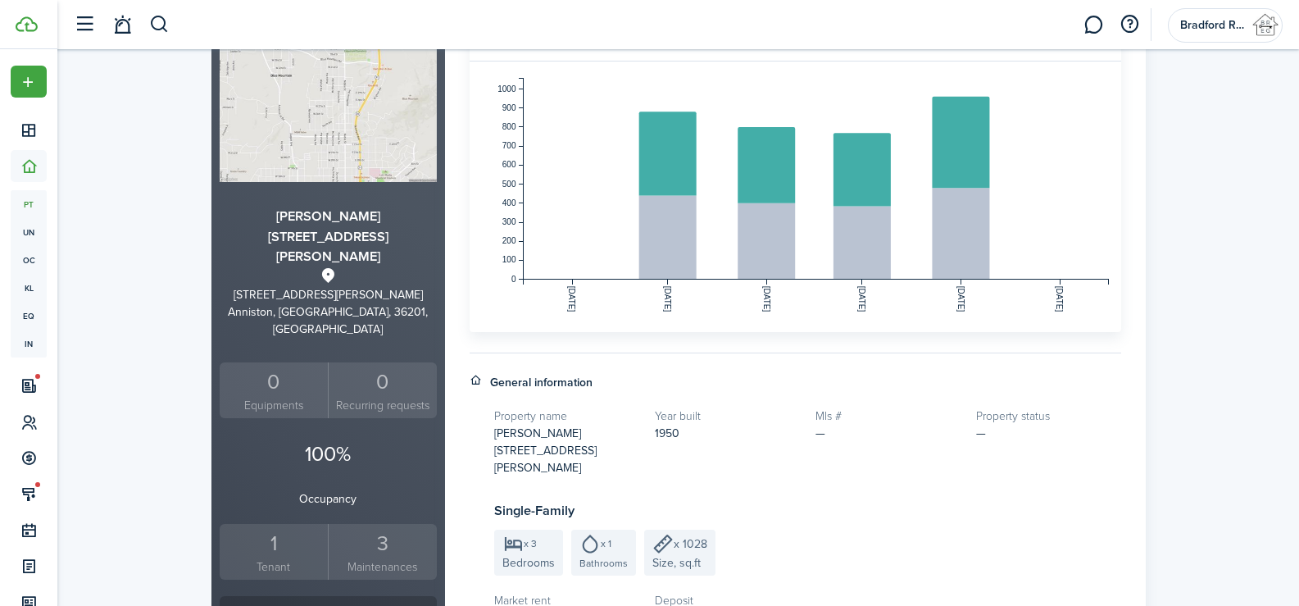
scroll to position [328, 0]
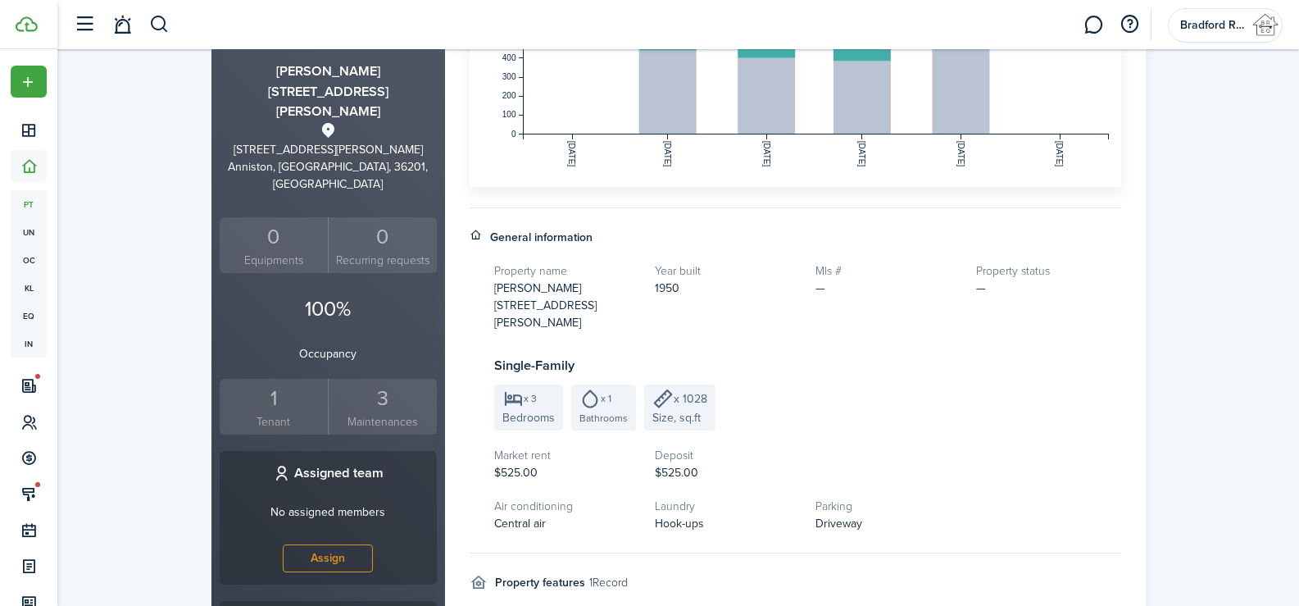
click at [273, 413] on small "Tenant" at bounding box center [274, 421] width 101 height 17
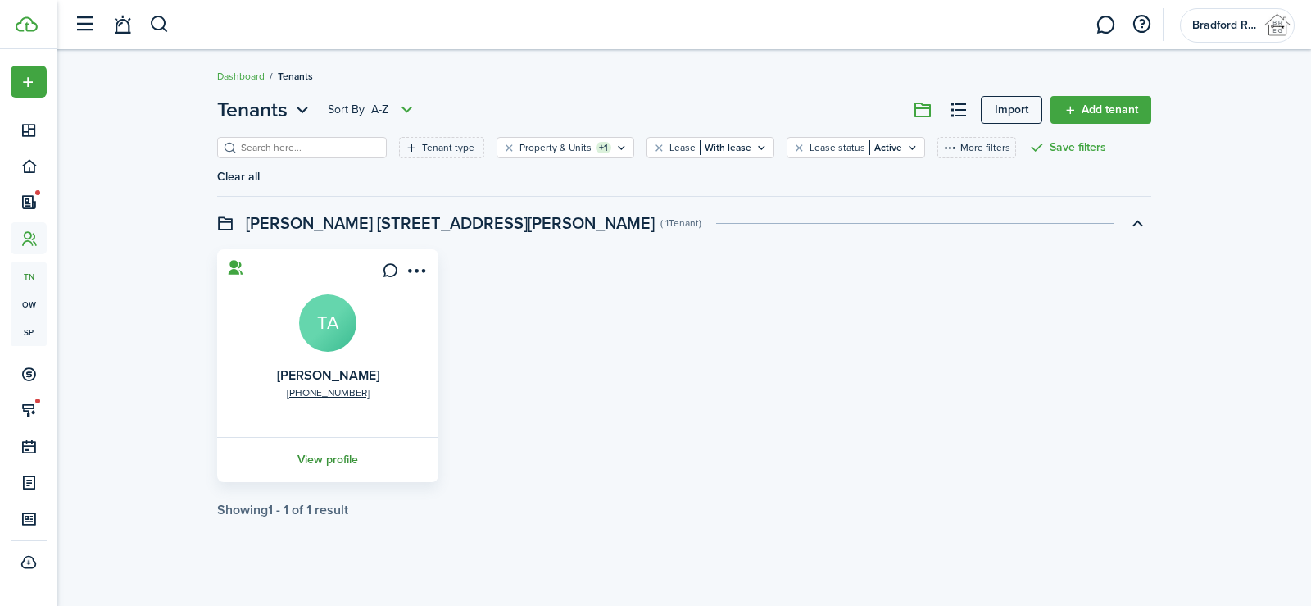
click at [366, 437] on link "View profile" at bounding box center [328, 459] width 226 height 45
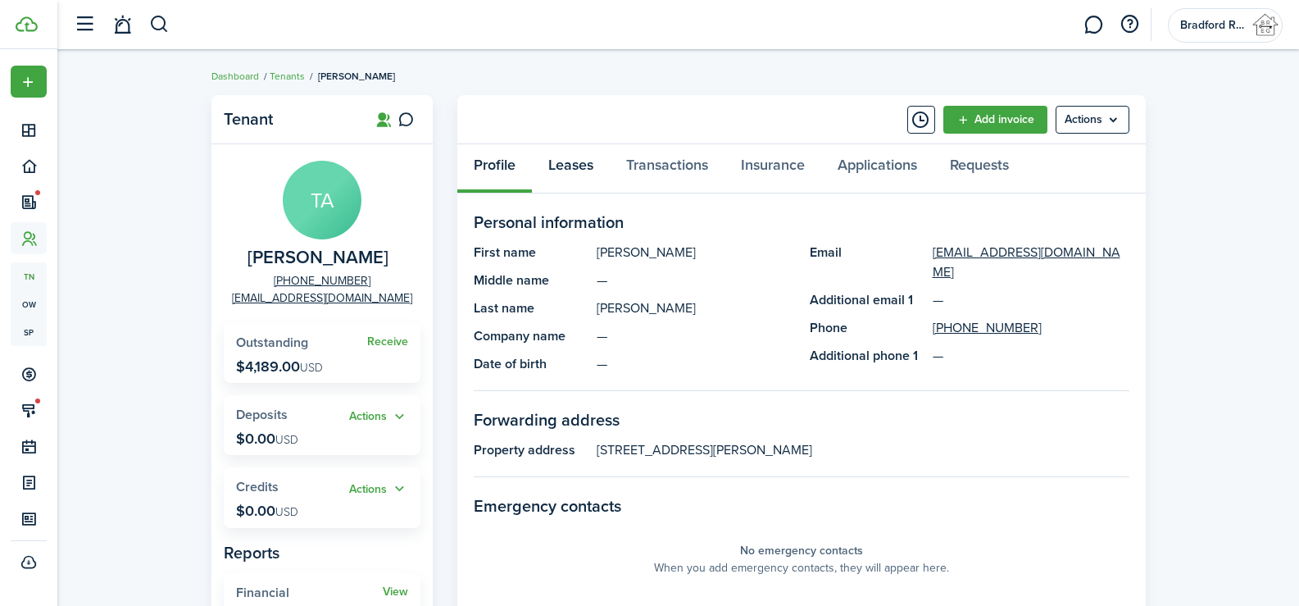
click at [576, 179] on link "Leases" at bounding box center [571, 168] width 78 height 49
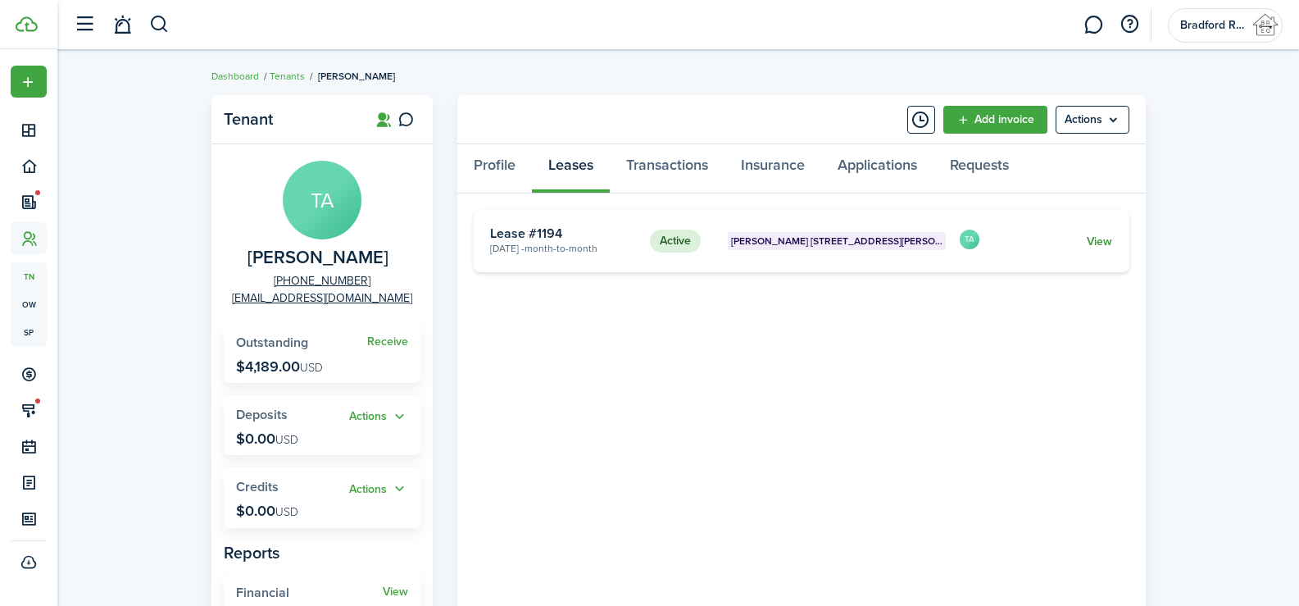
click at [1096, 243] on link "View" at bounding box center [1099, 241] width 25 height 17
click at [653, 168] on link "Transactions" at bounding box center [667, 168] width 115 height 49
